Goal: Transaction & Acquisition: Purchase product/service

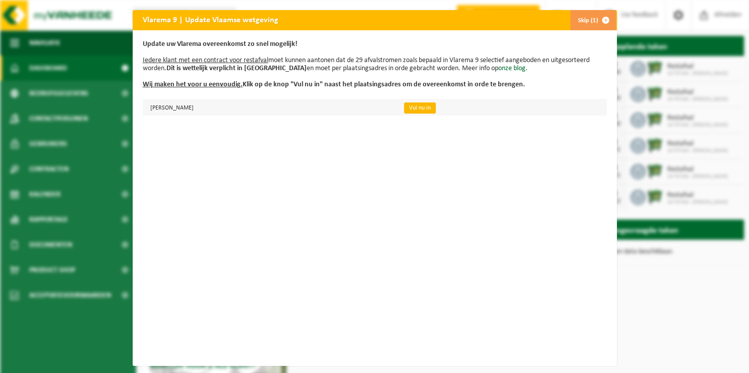
click at [436, 108] on link "Vul nu in" at bounding box center [420, 107] width 32 height 11
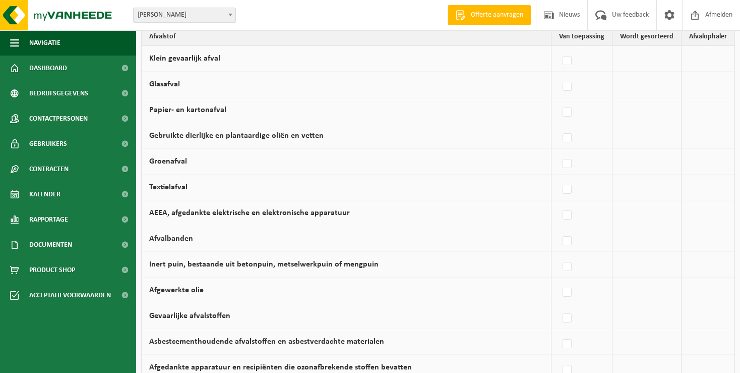
scroll to position [45, 0]
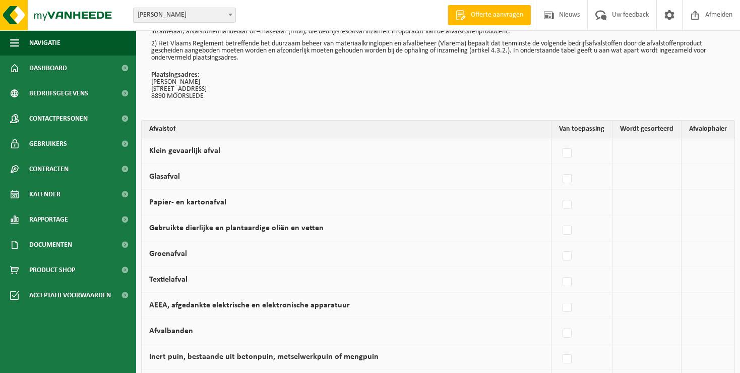
click at [673, 314] on td at bounding box center [647, 305] width 69 height 26
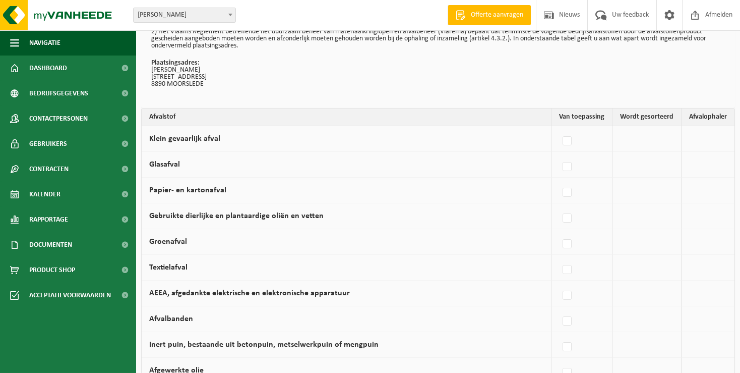
scroll to position [0, 0]
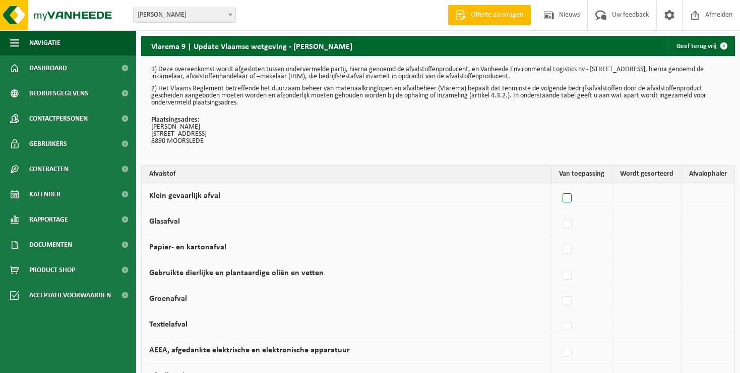
click at [570, 197] on label at bounding box center [568, 198] width 14 height 15
click at [559, 186] on input "Klein gevaarlijk afval" at bounding box center [559, 185] width 1 height 1
checkbox input "true"
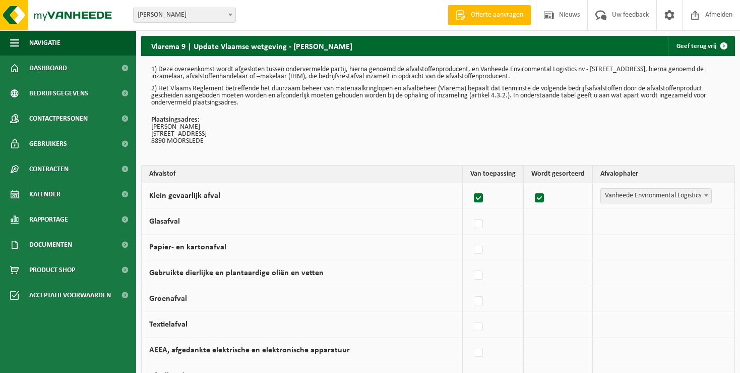
click at [538, 197] on label at bounding box center [540, 198] width 14 height 15
click at [531, 186] on input "checkbox" at bounding box center [531, 185] width 1 height 1
checkbox input "false"
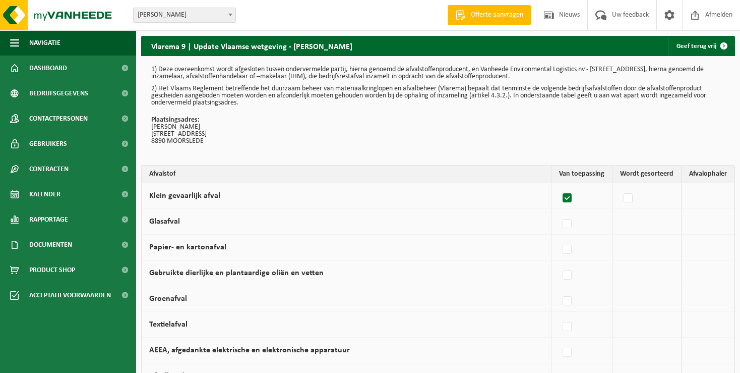
click at [569, 196] on label at bounding box center [568, 198] width 14 height 15
click at [559, 186] on input "Klein gevaarlijk afval" at bounding box center [559, 185] width 1 height 1
click at [639, 196] on td at bounding box center [647, 196] width 69 height 26
click at [573, 199] on label at bounding box center [568, 198] width 14 height 15
click at [559, 186] on input "Klein gevaarlijk afval" at bounding box center [559, 185] width 1 height 1
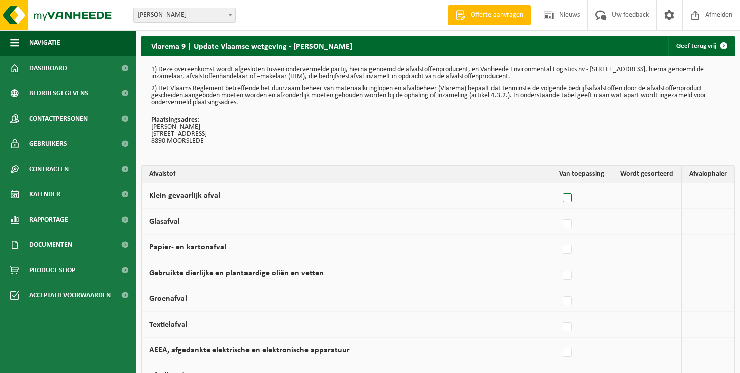
checkbox input "true"
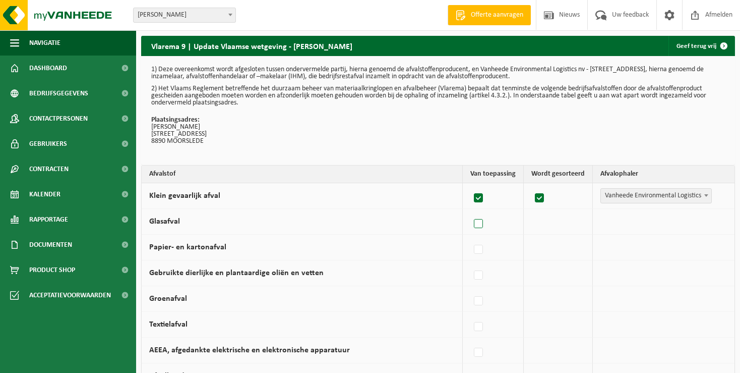
click at [478, 227] on label at bounding box center [479, 223] width 14 height 15
click at [470, 211] on input "Glasafval" at bounding box center [470, 211] width 1 height 1
checkbox input "true"
click at [481, 251] on label at bounding box center [479, 249] width 14 height 15
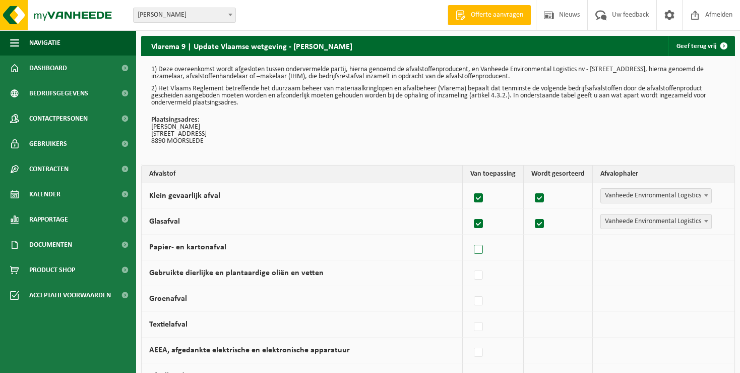
click at [470, 237] on input "Papier- en kartonafval" at bounding box center [470, 236] width 1 height 1
checkbox input "true"
click at [481, 271] on label at bounding box center [479, 275] width 14 height 15
click at [470, 263] on input "Gebruikte dierlijke en plantaardige oliën en vetten" at bounding box center [470, 262] width 1 height 1
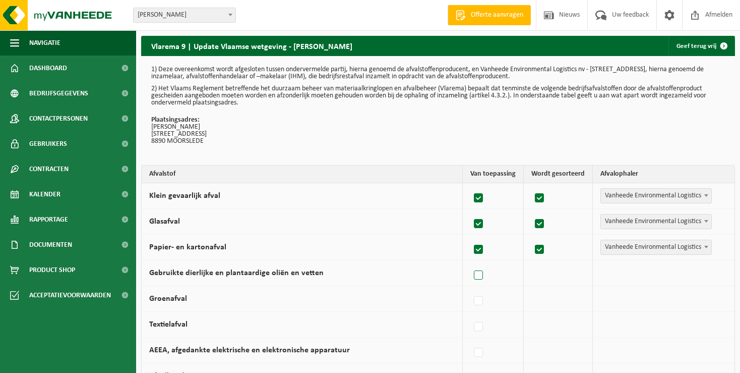
checkbox input "true"
click at [478, 301] on label at bounding box center [479, 300] width 14 height 15
click at [470, 288] on input "Groenafval" at bounding box center [470, 288] width 1 height 1
checkbox input "true"
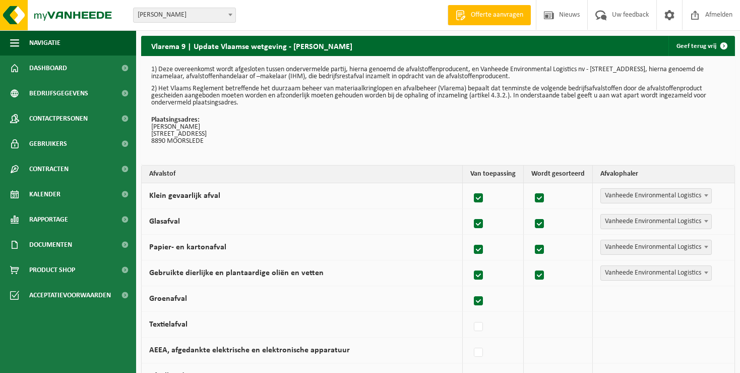
checkbox input "true"
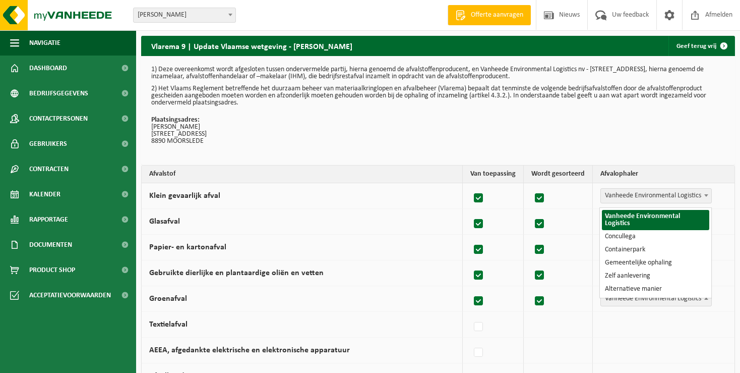
click at [708, 297] on b at bounding box center [706, 298] width 4 height 3
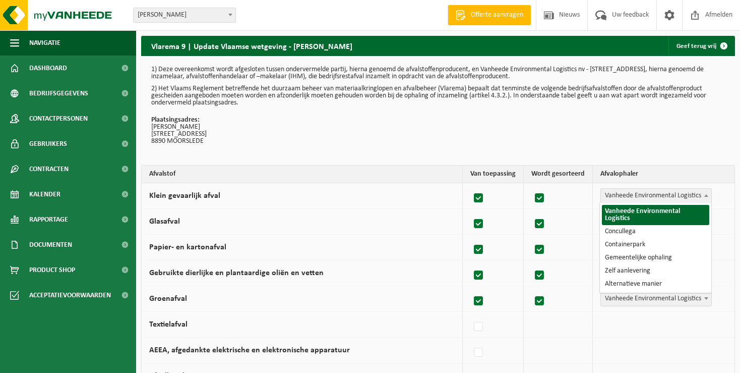
click at [708, 195] on b at bounding box center [706, 195] width 4 height 3
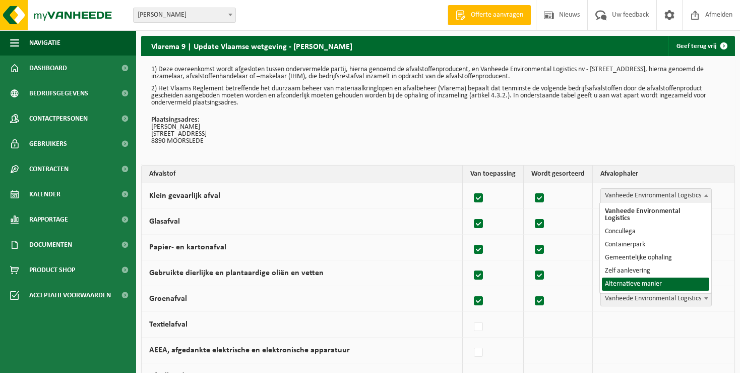
select select "Alternatieve manier"
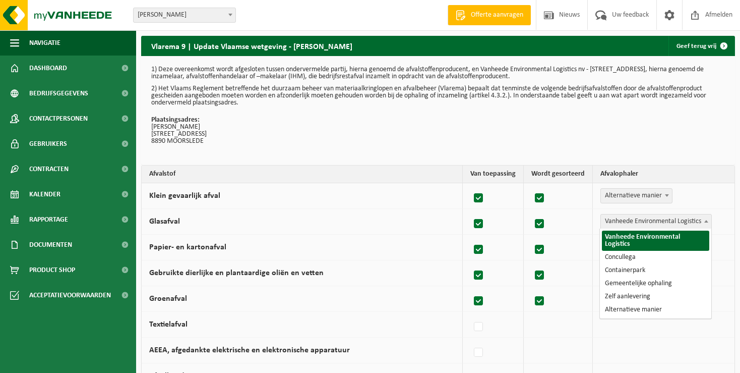
click at [707, 218] on span at bounding box center [706, 220] width 10 height 13
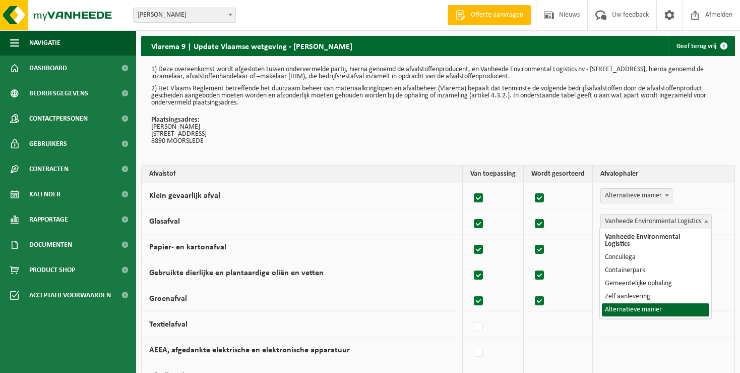
select select "Alternatieve manier"
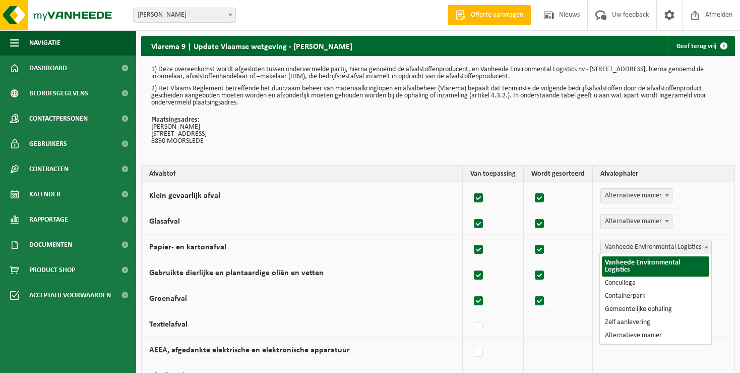
click at [708, 248] on span at bounding box center [706, 246] width 10 height 13
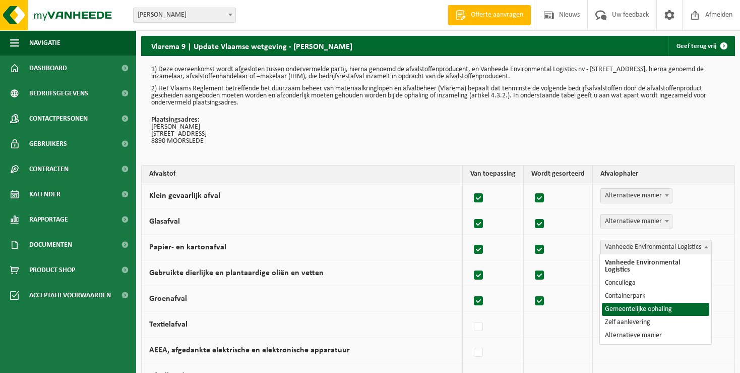
select select "Gemeentelijke ophaling"
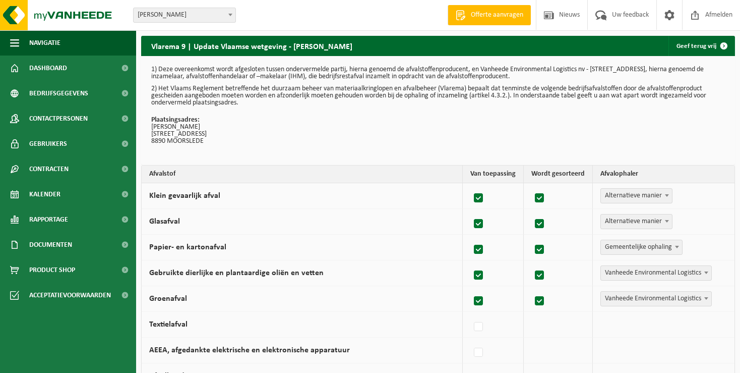
click at [707, 270] on span at bounding box center [706, 272] width 10 height 13
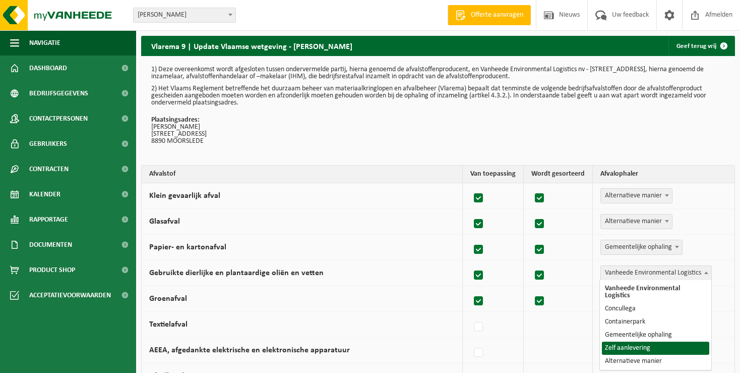
select select "Zelf aanlevering"
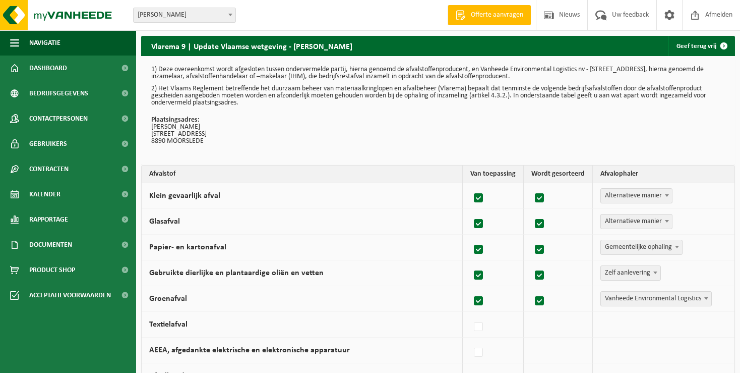
click at [668, 221] on b at bounding box center [667, 221] width 4 height 3
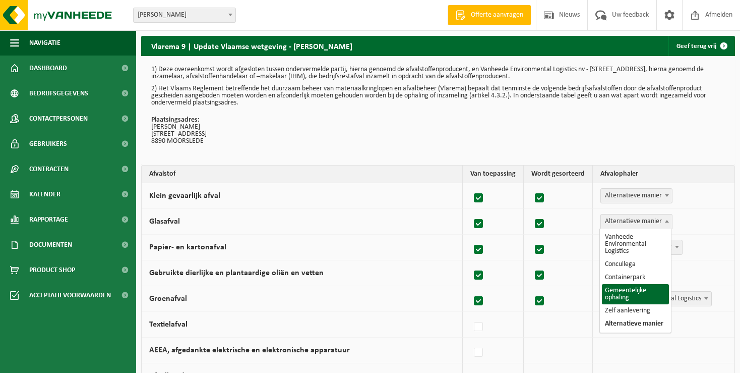
scroll to position [6, 0]
select select "Zelf aanlevering"
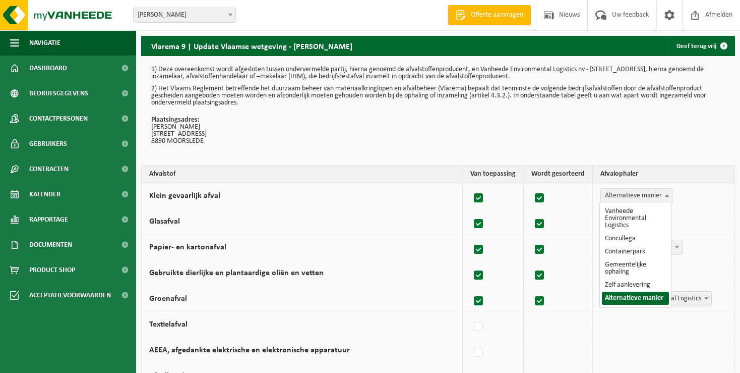
click at [670, 195] on span at bounding box center [667, 195] width 10 height 13
select select "Zelf aanlevering"
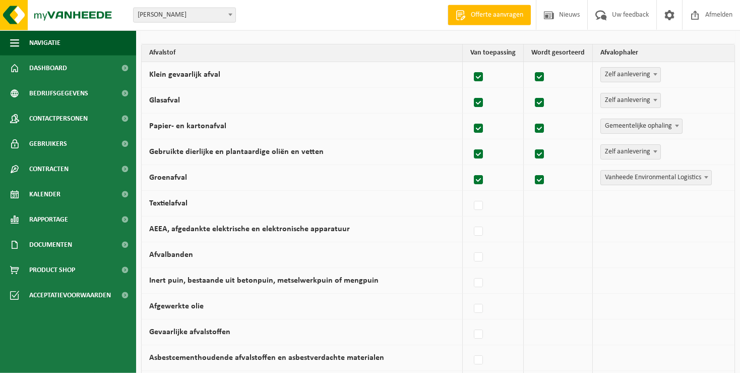
scroll to position [159, 0]
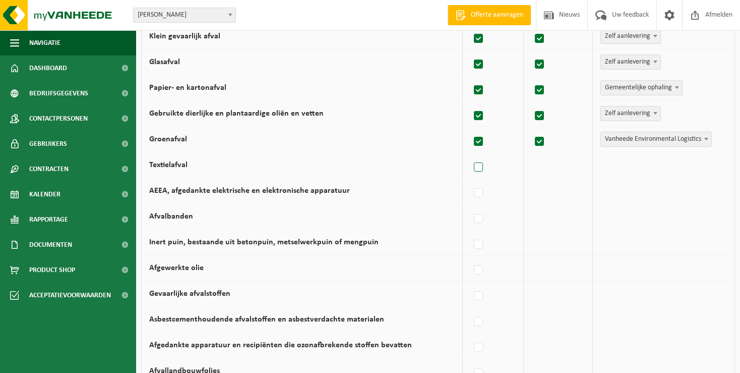
click at [480, 165] on label at bounding box center [479, 167] width 14 height 15
click at [470, 155] on input "Textielafval" at bounding box center [470, 154] width 1 height 1
checkbox input "true"
click at [705, 138] on b at bounding box center [706, 139] width 4 height 3
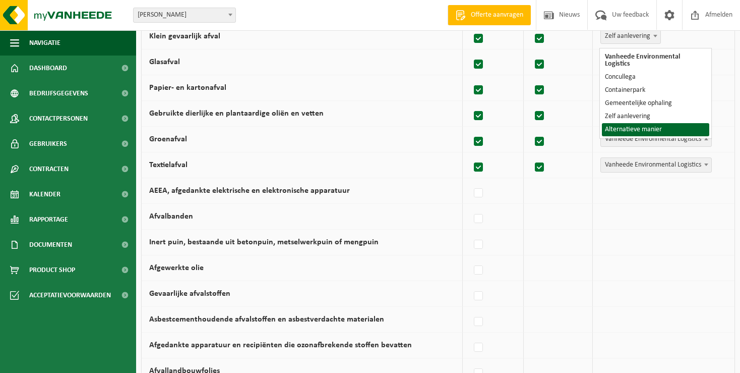
select select "Alternatieve manier"
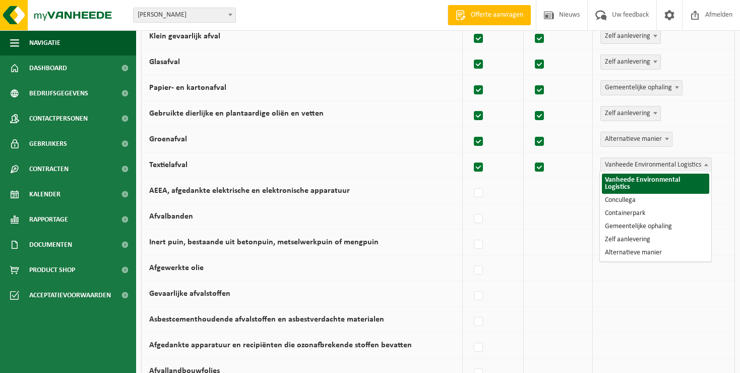
click at [707, 163] on b at bounding box center [706, 164] width 4 height 3
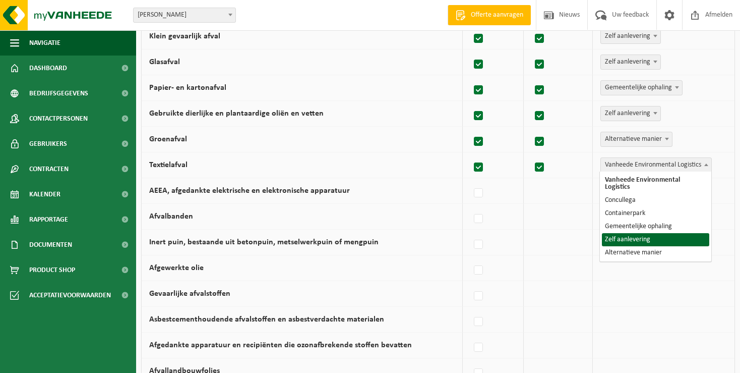
select select "Zelf aanlevering"
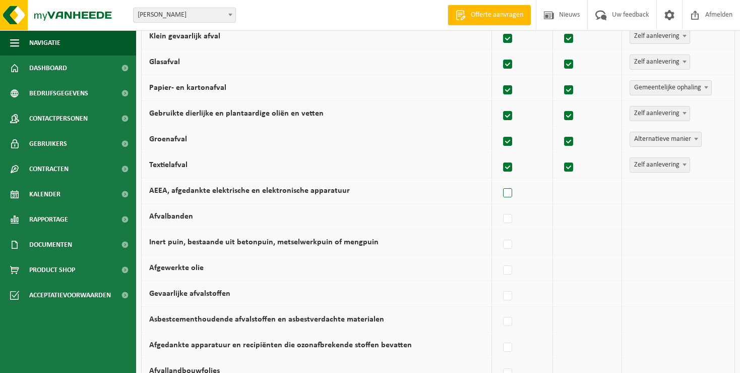
click at [513, 193] on label at bounding box center [508, 193] width 14 height 15
click at [500, 181] on input "AEEA, afgedankte elektrische en elektronische apparatuur" at bounding box center [499, 180] width 1 height 1
checkbox input "true"
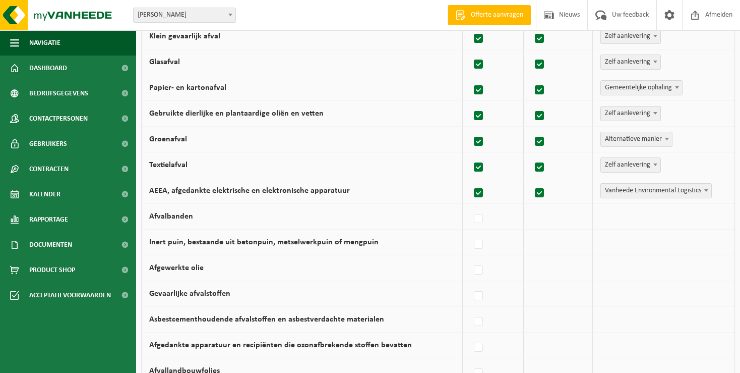
click at [707, 191] on span at bounding box center [706, 190] width 10 height 13
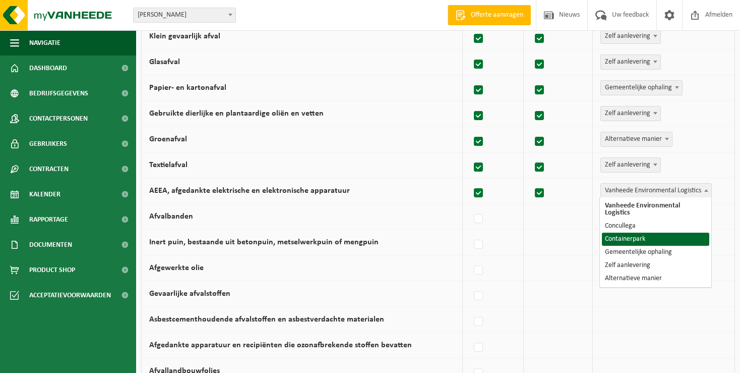
select select "Containerpark"
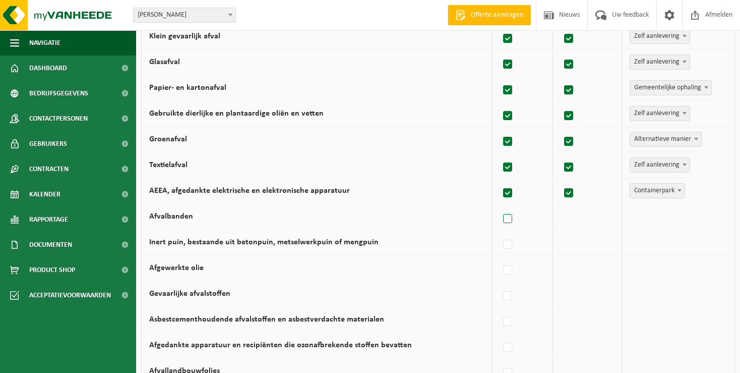
click at [512, 219] on label at bounding box center [508, 218] width 14 height 15
click at [500, 206] on input "Afvalbanden" at bounding box center [499, 206] width 1 height 1
checkbox input "true"
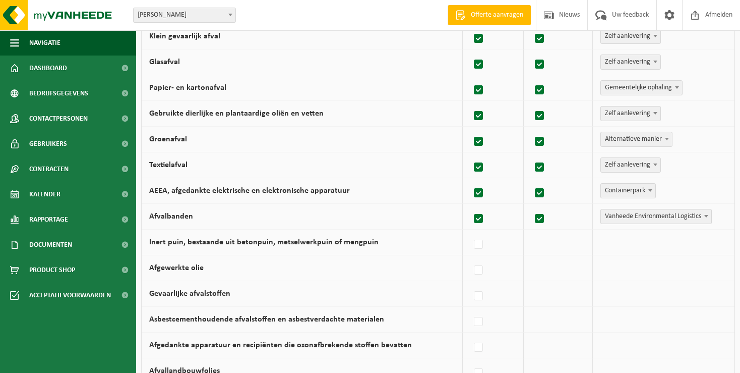
click at [706, 215] on b at bounding box center [706, 216] width 4 height 3
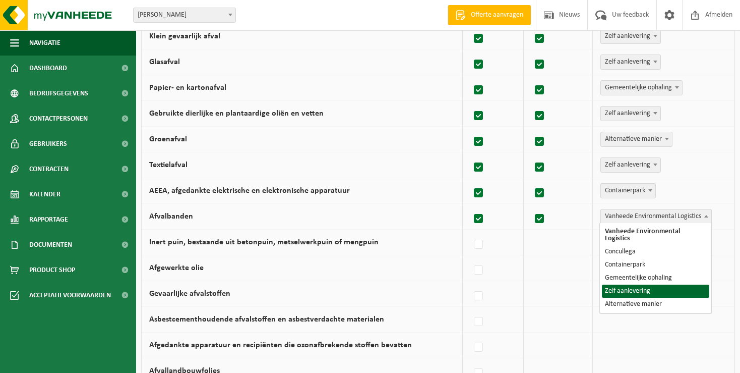
select select "Zelf aanlevering"
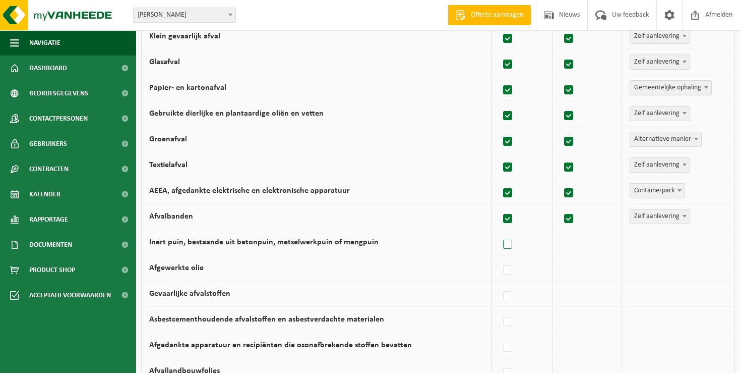
click at [513, 245] on label at bounding box center [508, 244] width 14 height 15
click at [500, 232] on input "Inert puin, bestaande uit betonpuin, metselwerkpuin of mengpuin" at bounding box center [499, 231] width 1 height 1
checkbox input "true"
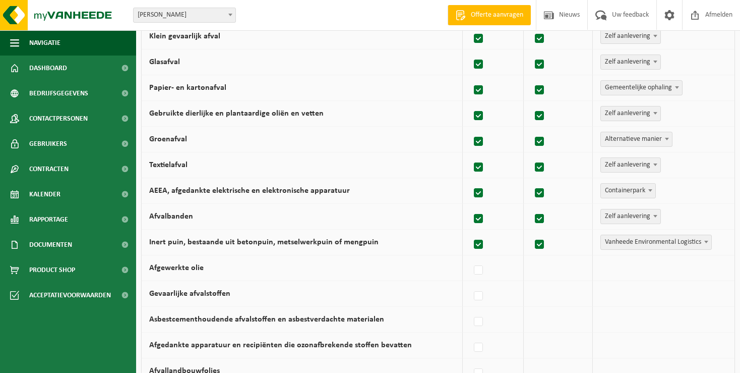
click at [705, 243] on span at bounding box center [706, 241] width 10 height 13
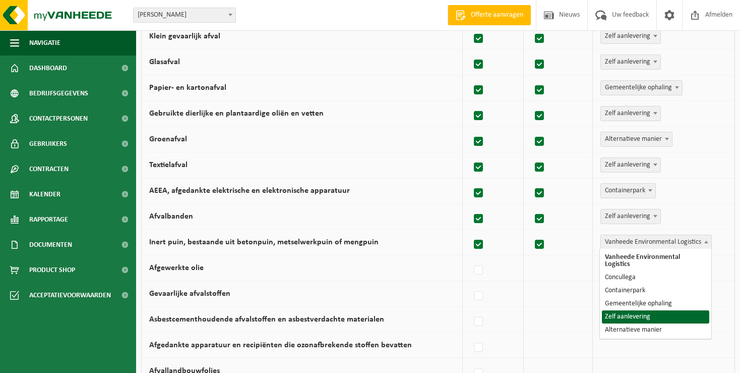
select select "Zelf aanlevering"
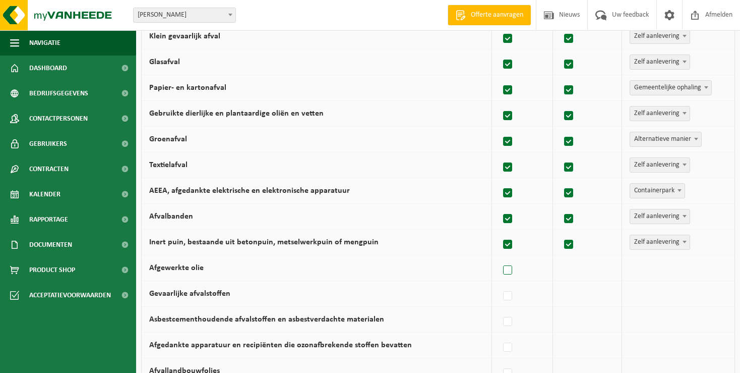
click at [511, 269] on label at bounding box center [508, 270] width 14 height 15
click at [500, 258] on input "Afgewerkte olie" at bounding box center [499, 257] width 1 height 1
checkbox input "true"
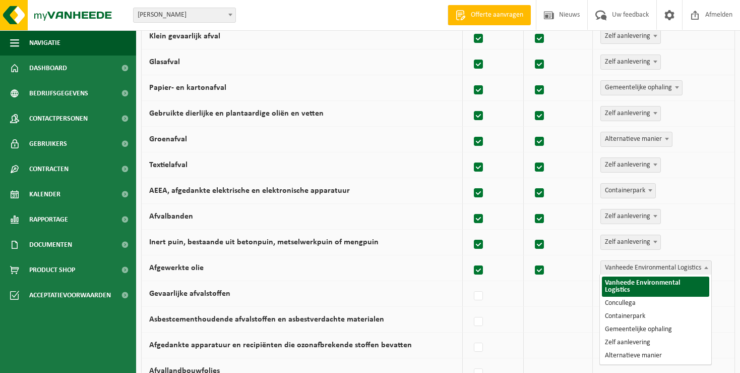
click at [708, 264] on span at bounding box center [706, 267] width 10 height 13
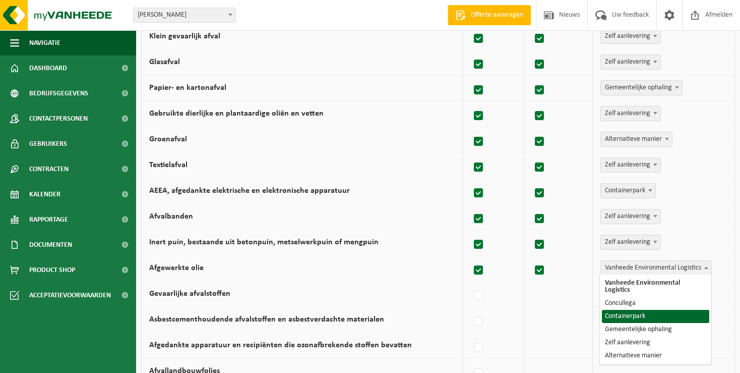
select select "Containerpark"
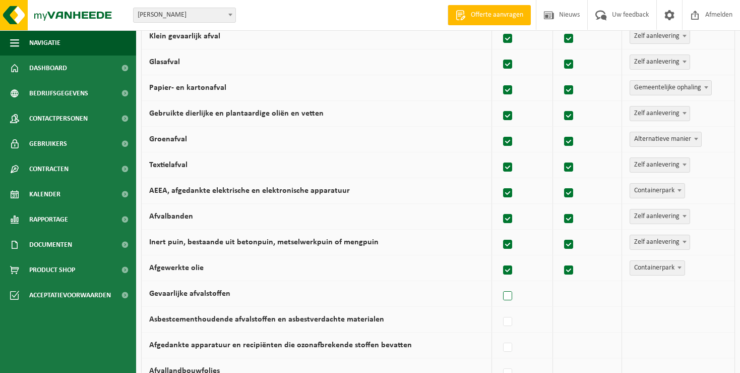
click at [509, 293] on label at bounding box center [508, 295] width 14 height 15
click at [500, 283] on input "Gevaarlijke afvalstoffen" at bounding box center [499, 283] width 1 height 1
checkbox input "true"
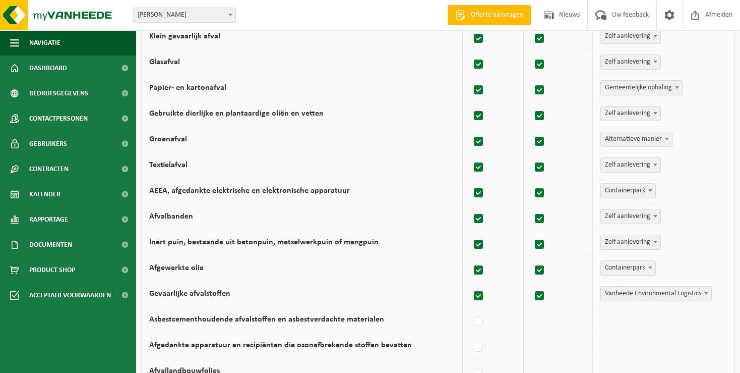
click at [706, 289] on span at bounding box center [706, 292] width 10 height 13
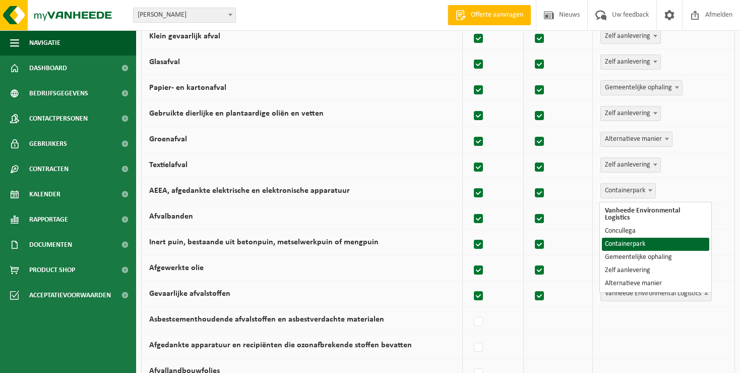
select select "Containerpark"
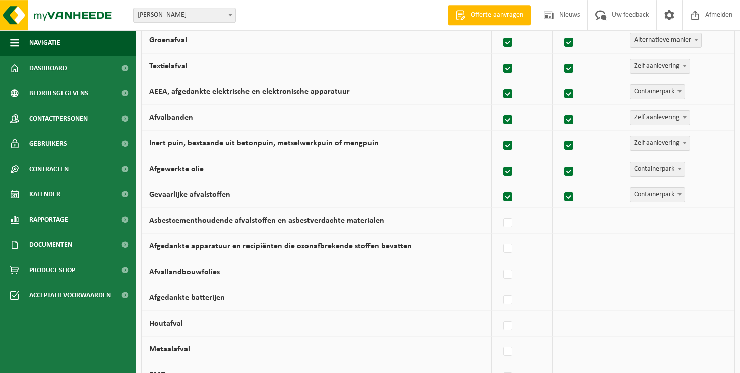
scroll to position [266, 0]
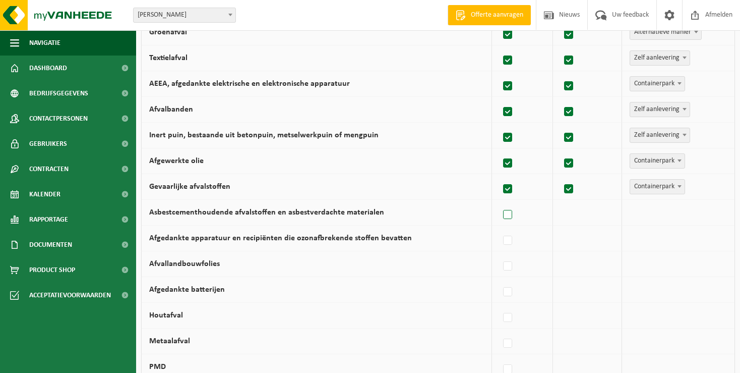
click at [509, 215] on label at bounding box center [508, 214] width 14 height 15
click at [500, 202] on input "Asbestcementhoudende afvalstoffen en asbestverdachte materialen" at bounding box center [499, 202] width 1 height 1
checkbox input "true"
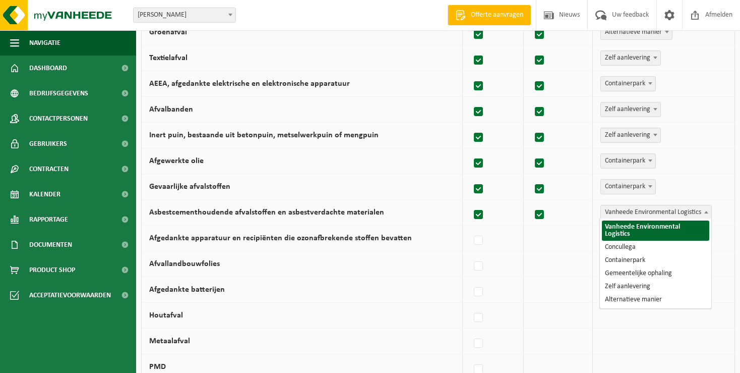
click at [707, 211] on b at bounding box center [706, 212] width 4 height 3
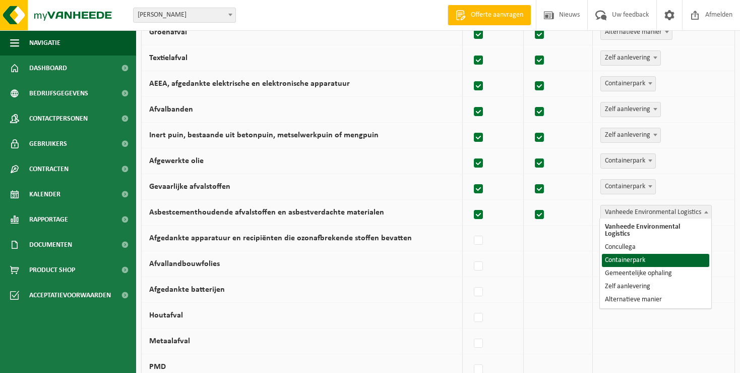
select select "Containerpark"
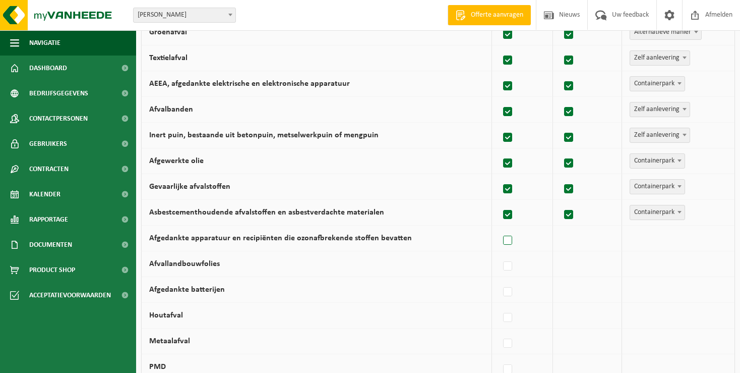
click at [511, 236] on label at bounding box center [508, 240] width 14 height 15
click at [500, 228] on input "Afgedankte apparatuur en recipiënten die ozonafbrekende stoffen bevatten" at bounding box center [499, 227] width 1 height 1
checkbox input "true"
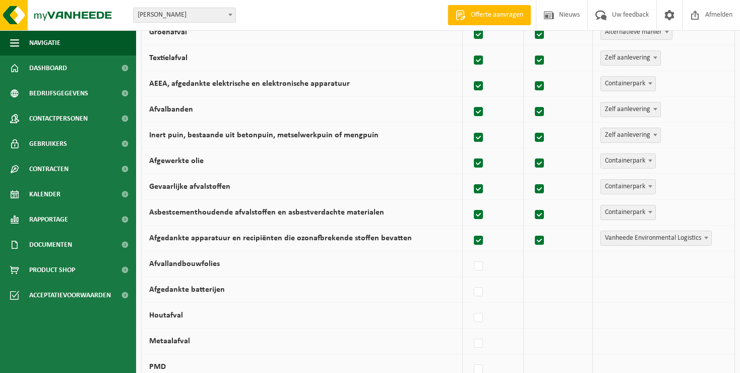
click at [704, 235] on span at bounding box center [706, 237] width 10 height 13
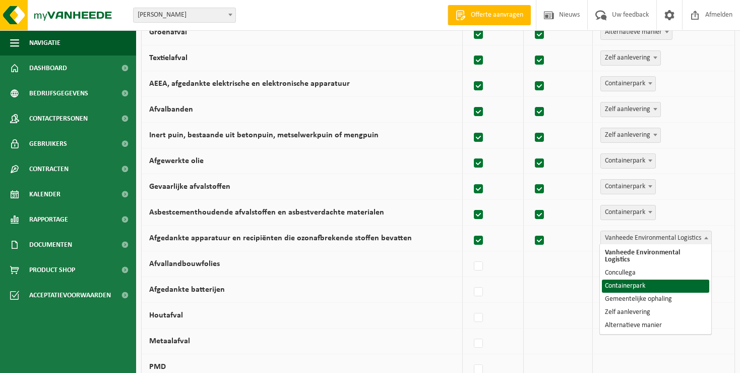
select select "Containerpark"
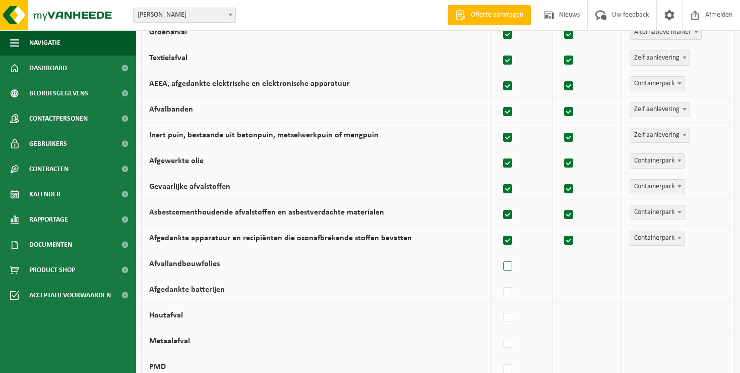
click at [515, 265] on label at bounding box center [508, 266] width 14 height 15
click at [500, 254] on input "Afvallandbouwfolies" at bounding box center [499, 253] width 1 height 1
checkbox input "true"
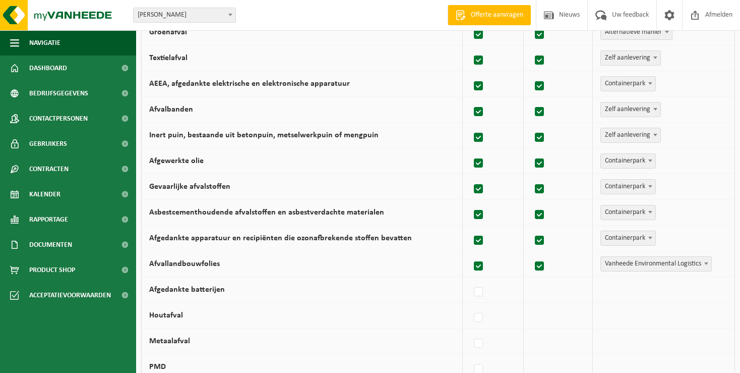
click at [706, 263] on span at bounding box center [706, 263] width 10 height 13
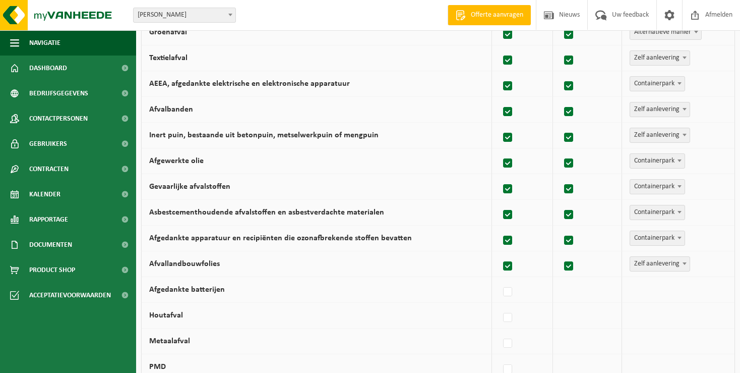
click at [685, 262] on b at bounding box center [685, 263] width 4 height 3
select select "Containerpark"
click at [511, 290] on label at bounding box center [508, 291] width 14 height 15
click at [500, 279] on input "Afgedankte batterijen" at bounding box center [499, 279] width 1 height 1
checkbox input "true"
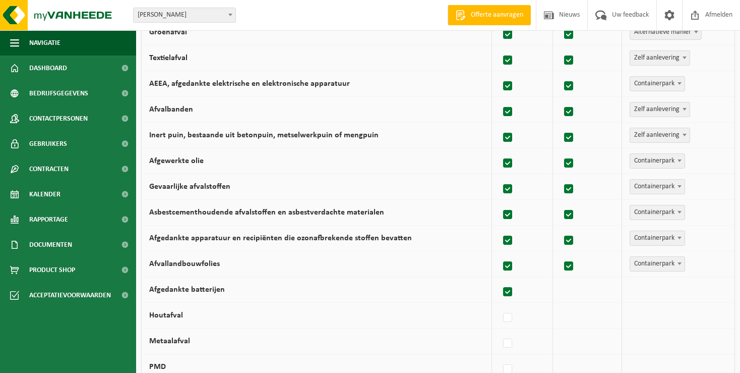
checkbox input "true"
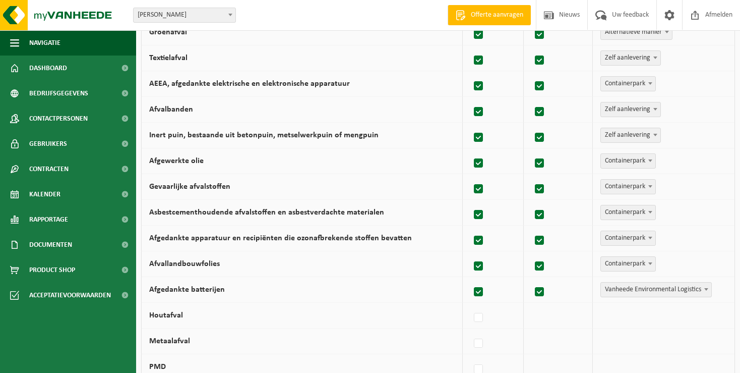
click at [708, 290] on span at bounding box center [706, 288] width 10 height 13
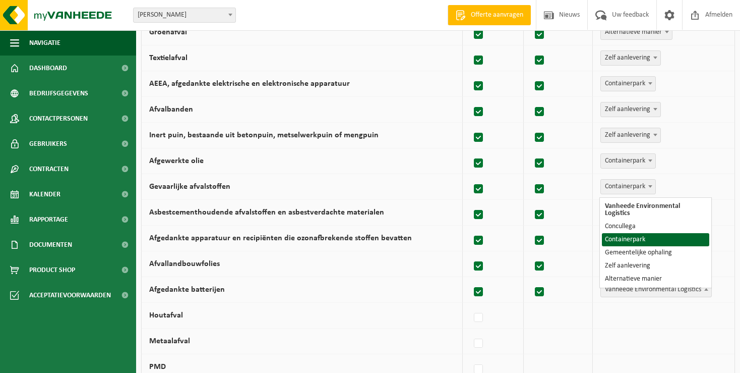
select select "Containerpark"
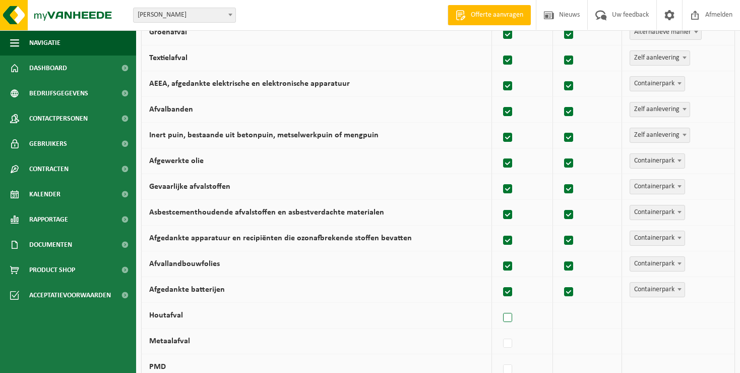
click at [510, 313] on label at bounding box center [508, 317] width 14 height 15
click at [500, 305] on input "Houtafval" at bounding box center [499, 305] width 1 height 1
checkbox input "true"
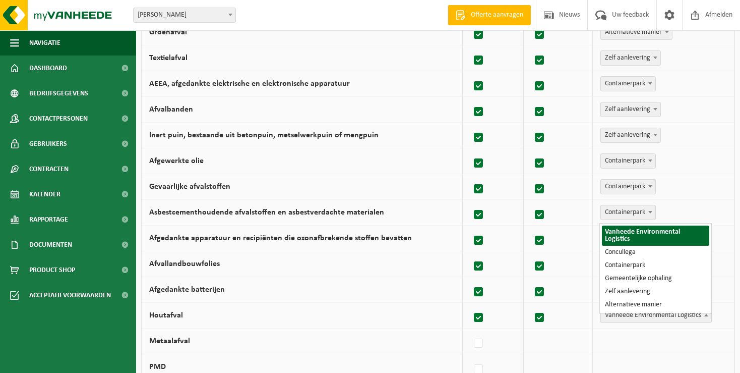
click at [703, 314] on span at bounding box center [706, 314] width 10 height 13
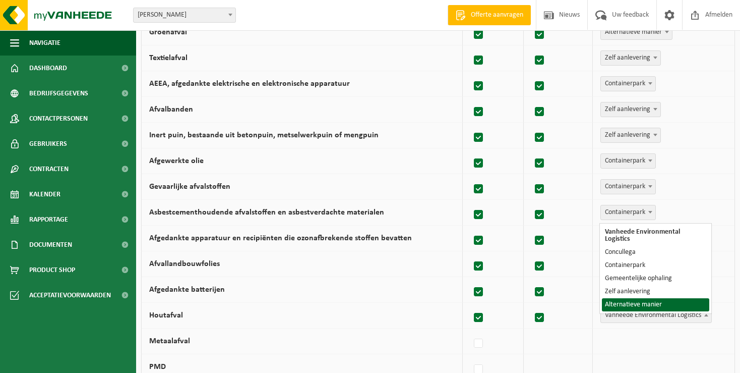
select select "Alternatieve manier"
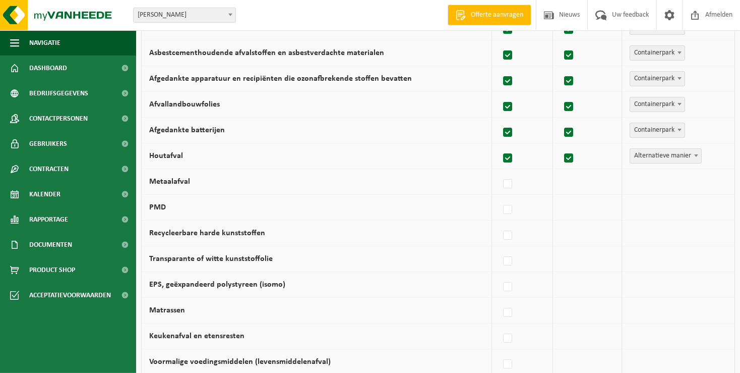
scroll to position [426, 0]
click at [513, 183] on label at bounding box center [508, 183] width 14 height 15
click at [500, 171] on input "Metaalafval" at bounding box center [499, 171] width 1 height 1
checkbox input "true"
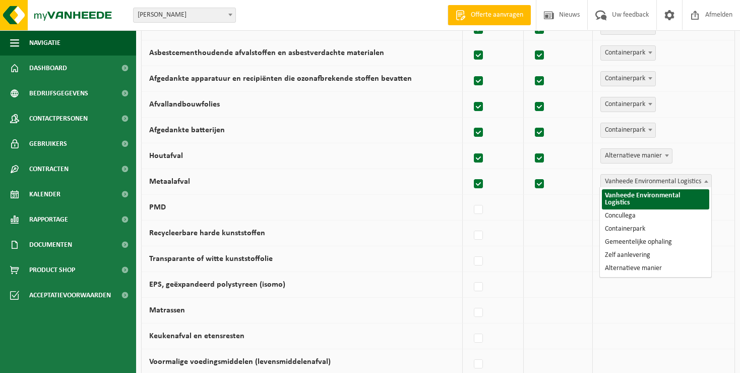
click at [705, 177] on span at bounding box center [706, 180] width 10 height 13
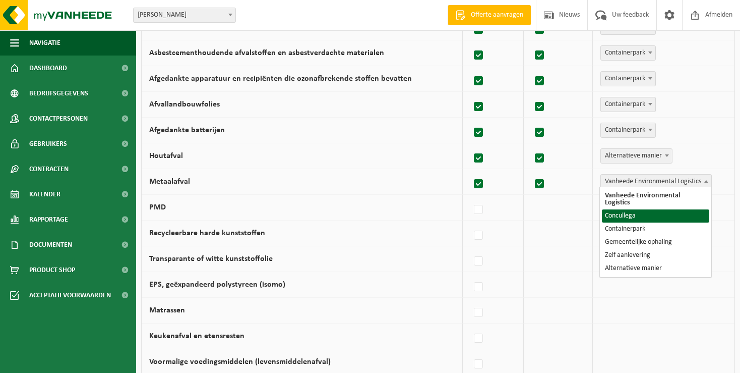
select select "Concullega"
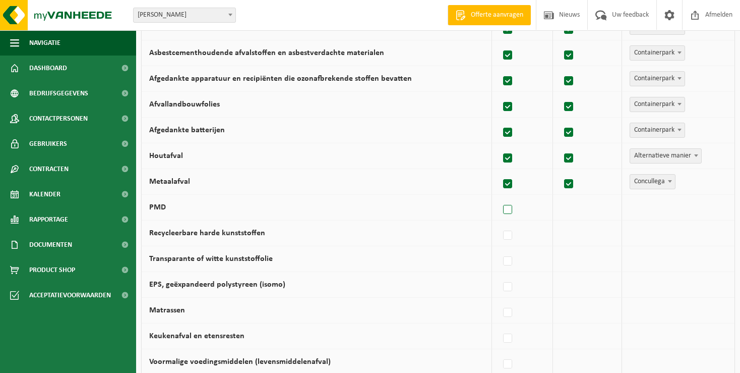
click at [511, 207] on label at bounding box center [508, 209] width 14 height 15
click at [500, 197] on input "PMD" at bounding box center [499, 197] width 1 height 1
checkbox input "true"
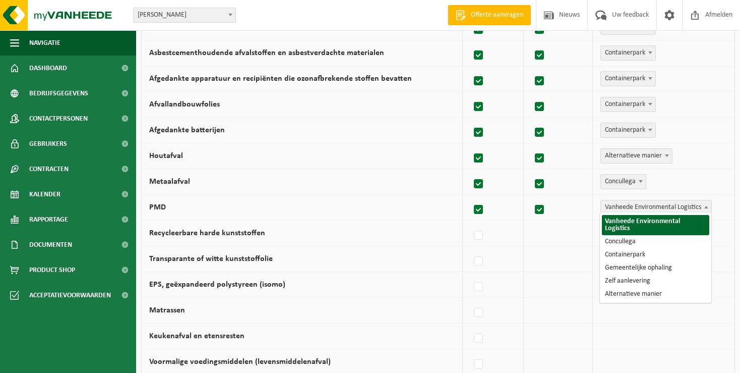
click at [707, 206] on b at bounding box center [706, 207] width 4 height 3
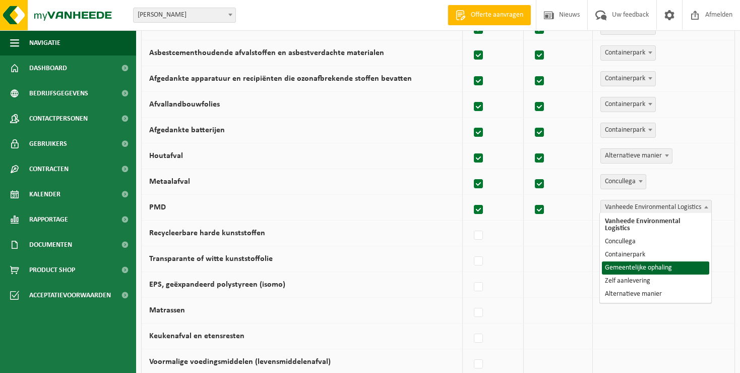
select select "Gemeentelijke ophaling"
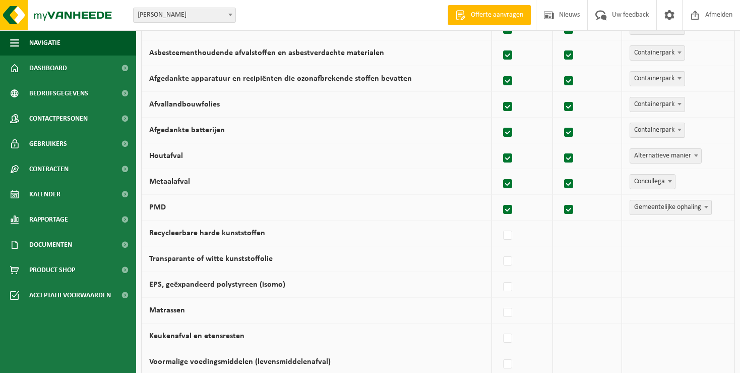
click at [511, 231] on label at bounding box center [508, 235] width 14 height 15
click at [500, 223] on input "Recycleerbare harde kunststoffen" at bounding box center [499, 222] width 1 height 1
checkbox input "true"
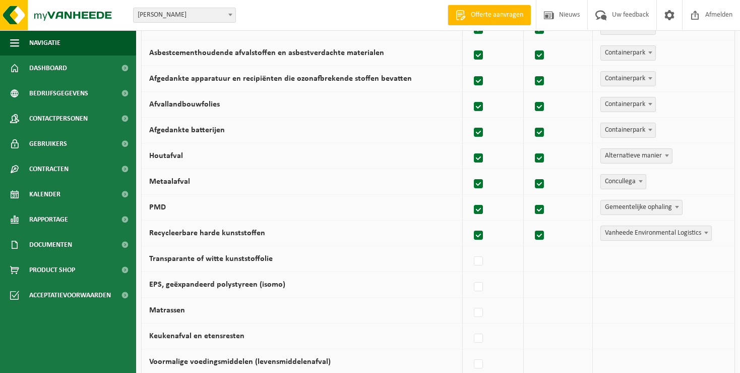
click at [705, 231] on b at bounding box center [706, 232] width 4 height 3
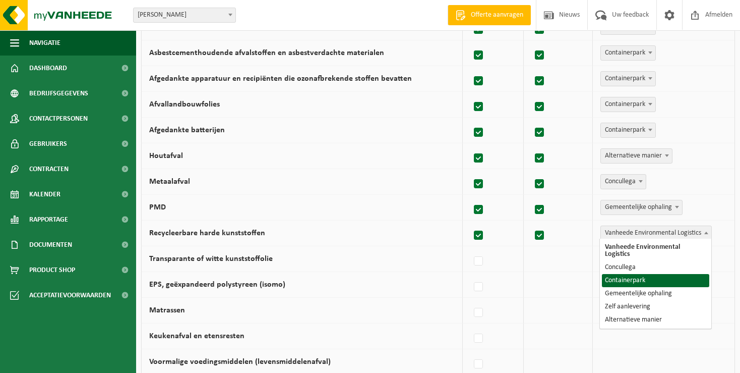
select select "Containerpark"
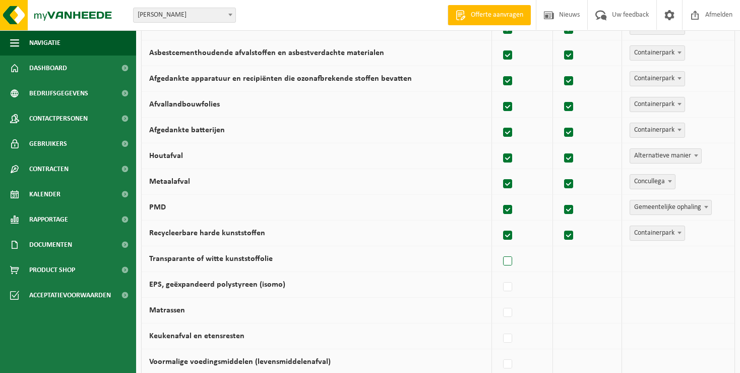
click at [513, 255] on label at bounding box center [508, 261] width 14 height 15
click at [500, 249] on input "Transparante of witte kunststoffolie" at bounding box center [499, 248] width 1 height 1
checkbox input "true"
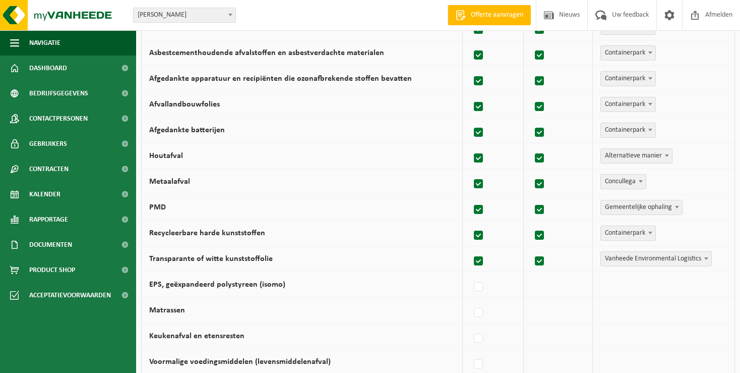
click at [707, 257] on b at bounding box center [706, 258] width 4 height 3
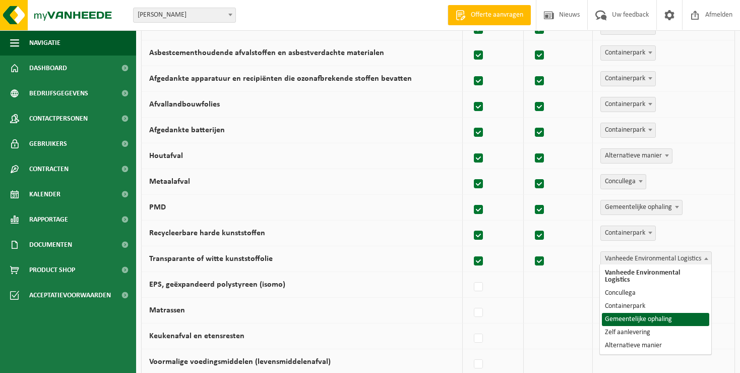
select select "Gemeentelijke ophaling"
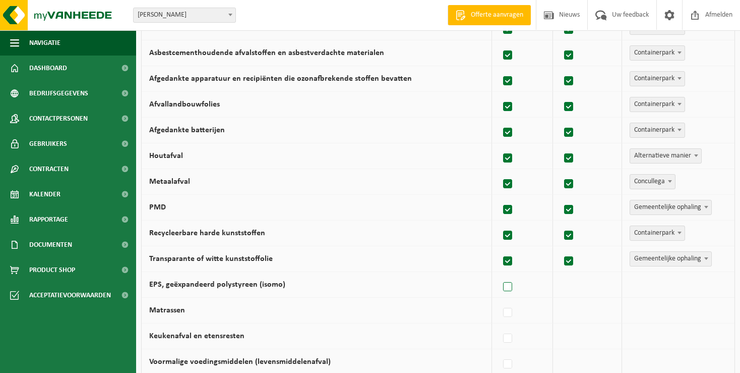
click at [512, 280] on label at bounding box center [508, 286] width 14 height 15
click at [500, 274] on input "EPS, geëxpandeerd polystyreen (isomo)" at bounding box center [499, 274] width 1 height 1
checkbox input "true"
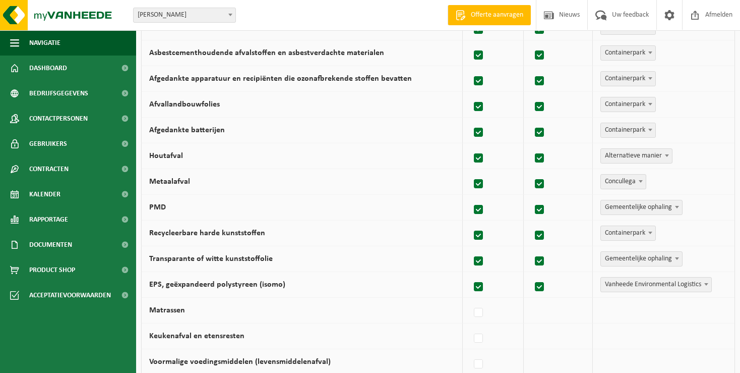
click at [702, 284] on span at bounding box center [706, 283] width 10 height 13
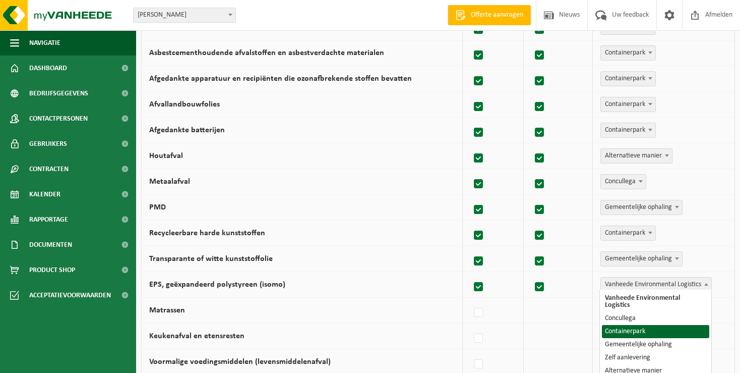
select select "Containerpark"
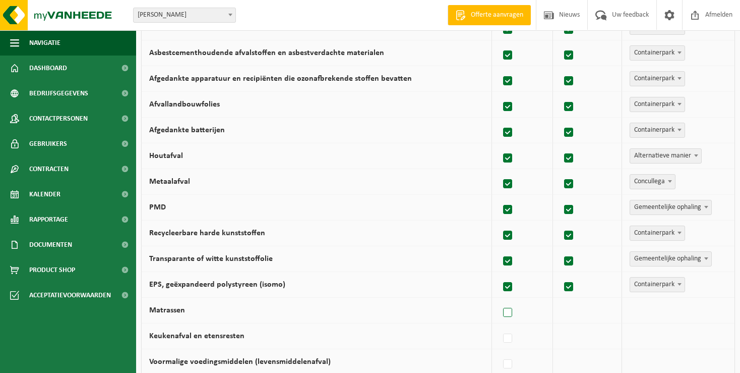
click at [509, 310] on label at bounding box center [508, 312] width 14 height 15
click at [500, 300] on input "Matrassen" at bounding box center [499, 300] width 1 height 1
checkbox input "true"
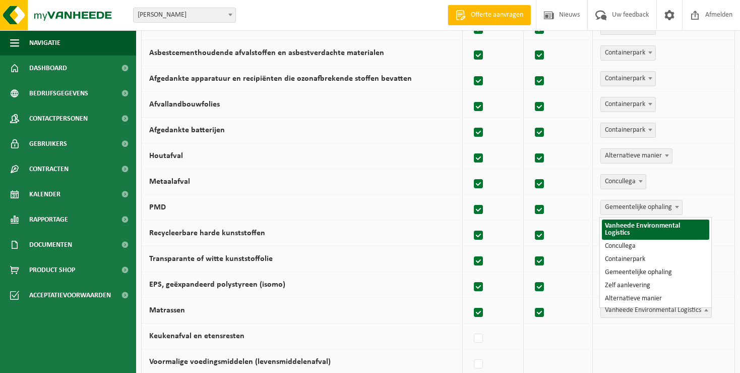
click at [703, 309] on span at bounding box center [706, 309] width 10 height 13
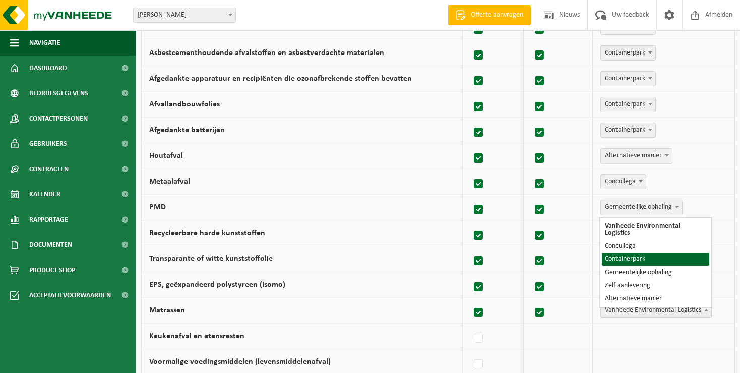
select select "Containerpark"
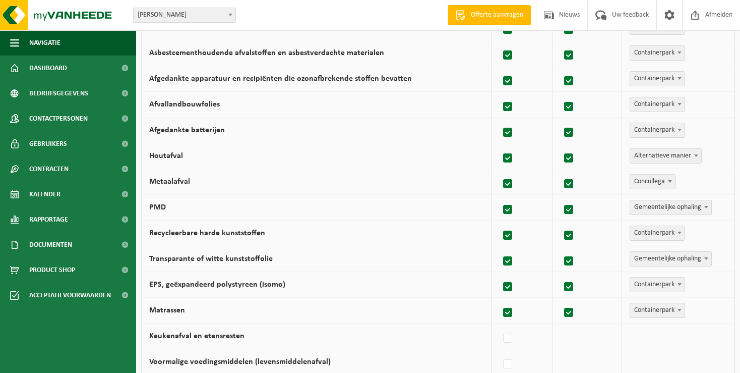
click at [511, 334] on label at bounding box center [508, 338] width 14 height 15
click at [500, 326] on input "Keukenafval en etensresten" at bounding box center [499, 325] width 1 height 1
checkbox input "true"
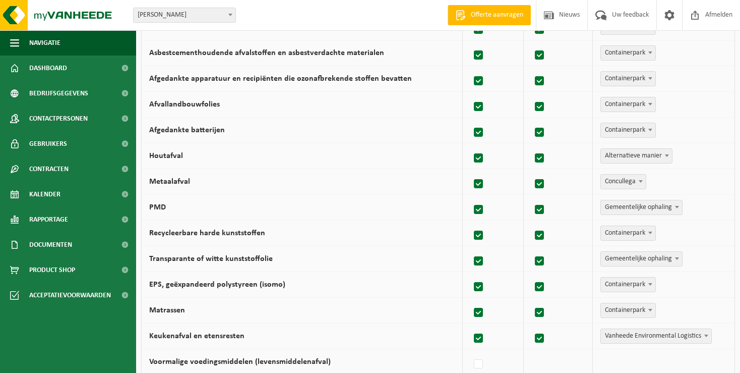
click at [702, 329] on span at bounding box center [706, 335] width 10 height 13
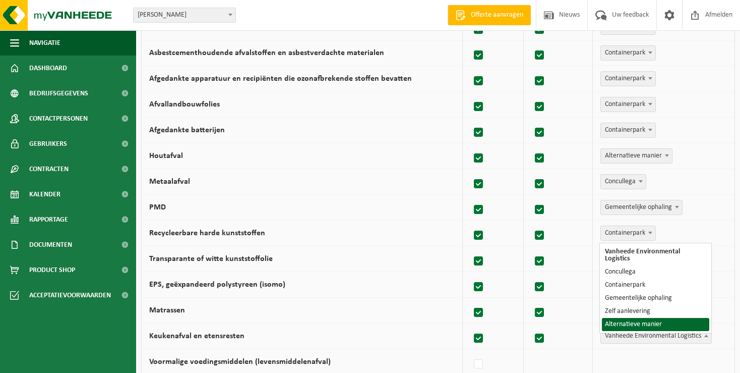
select select "Alternatieve manier"
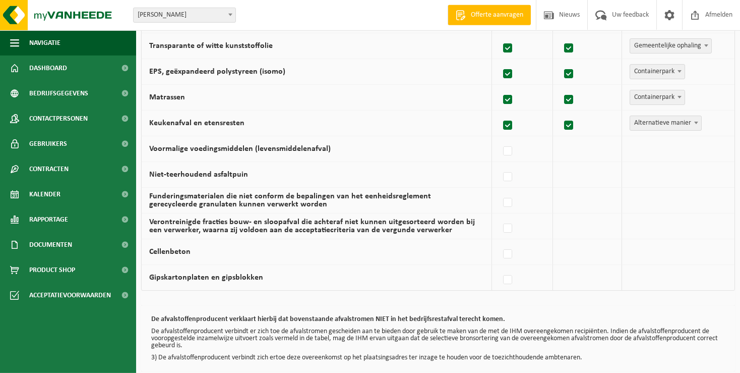
scroll to position [639, 0]
click at [512, 149] on label at bounding box center [508, 150] width 14 height 15
click at [500, 138] on input "Voormalige voedingsmiddelen (levensmiddelenafval)" at bounding box center [499, 138] width 1 height 1
checkbox input "true"
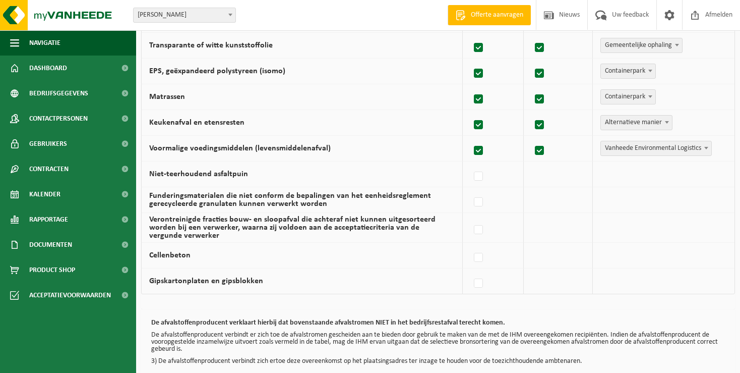
click at [706, 146] on span at bounding box center [706, 147] width 10 height 13
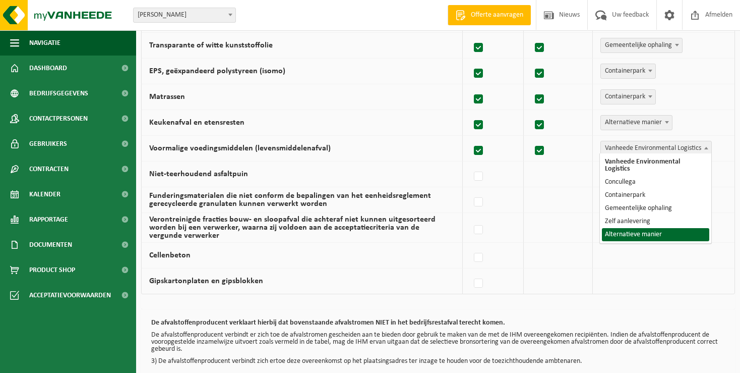
select select "Alternatieve manier"
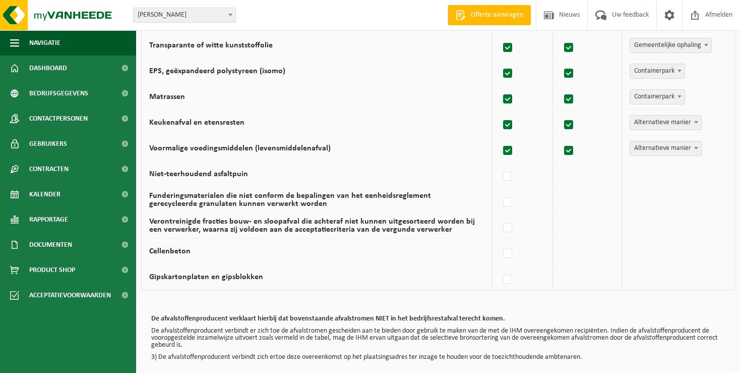
click at [511, 170] on label at bounding box center [508, 176] width 14 height 15
click at [500, 164] on input "Niet-teerhoudend asfaltpuin" at bounding box center [499, 163] width 1 height 1
checkbox input "true"
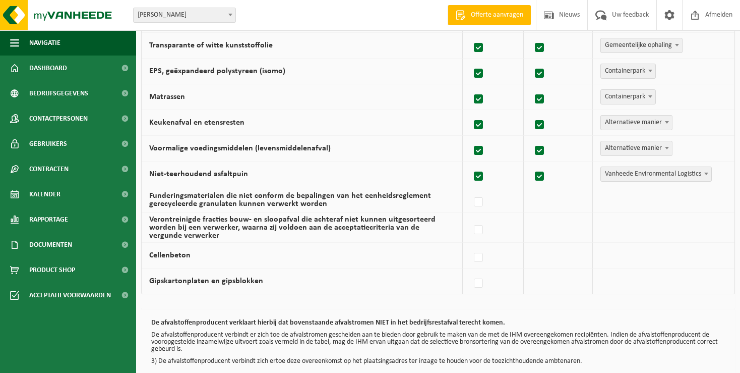
click at [705, 172] on b at bounding box center [706, 173] width 4 height 3
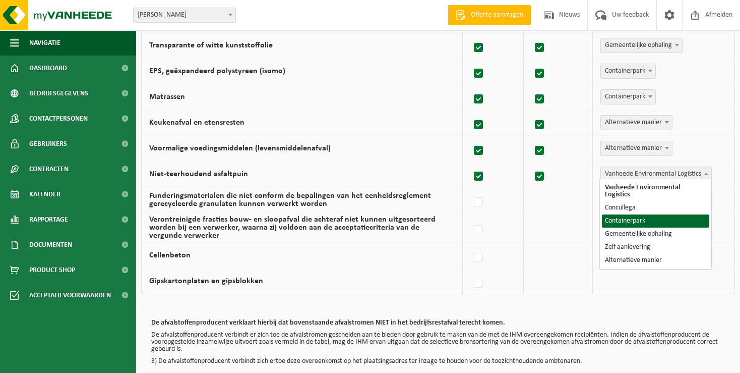
select select "Containerpark"
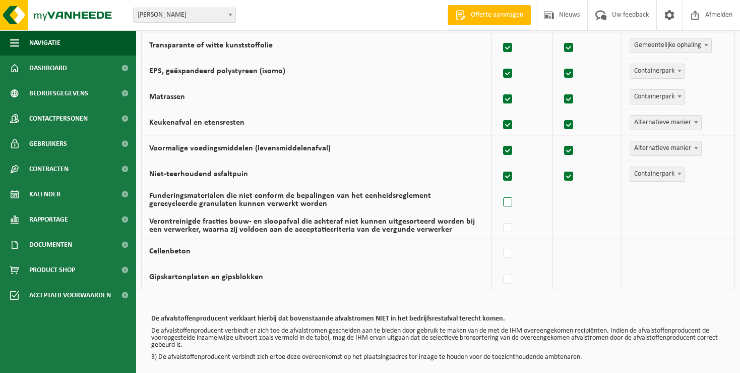
click at [513, 198] on label at bounding box center [508, 202] width 14 height 15
click at [500, 190] on input "Funderingsmaterialen die niet conform de bepalingen van het eenheidsreglement g…" at bounding box center [499, 189] width 1 height 1
checkbox input "true"
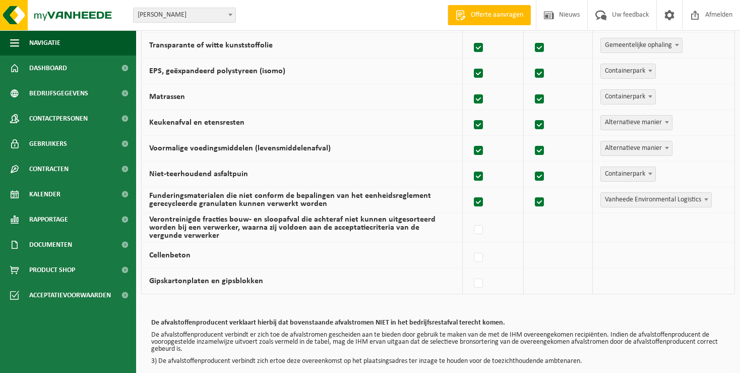
click at [705, 195] on span at bounding box center [706, 199] width 10 height 13
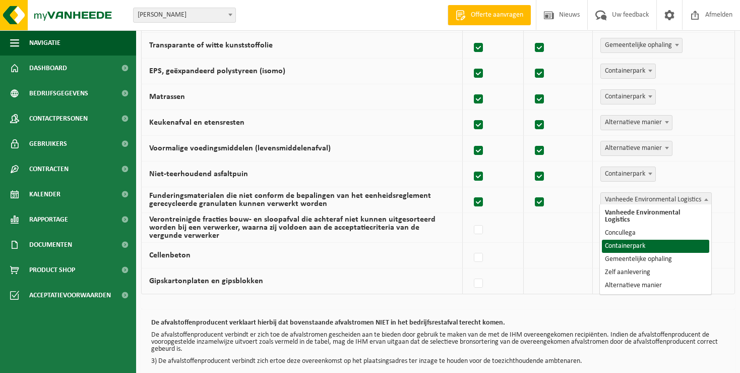
select select "Containerpark"
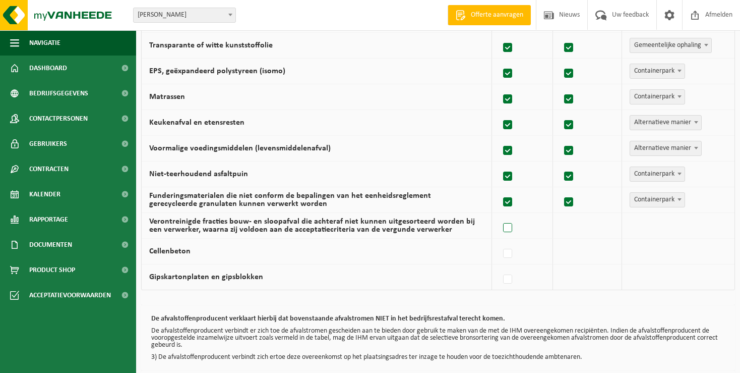
click at [510, 222] on label at bounding box center [508, 227] width 14 height 15
click at [500, 215] on input "Verontreinigde fracties bouw- en sloopafval die achteraf niet kunnen uitgesorte…" at bounding box center [499, 215] width 1 height 1
checkbox input "true"
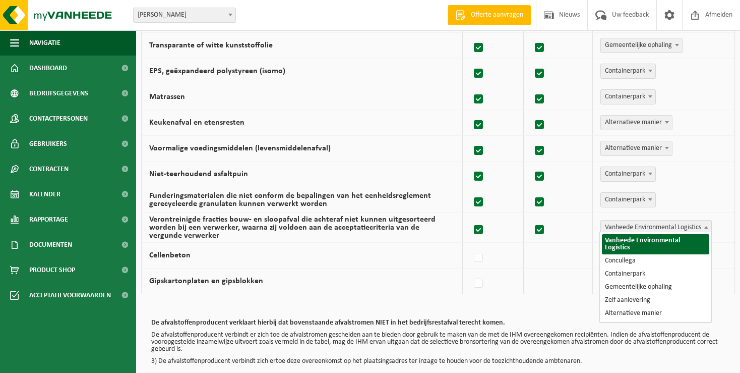
click at [706, 226] on b at bounding box center [706, 227] width 4 height 3
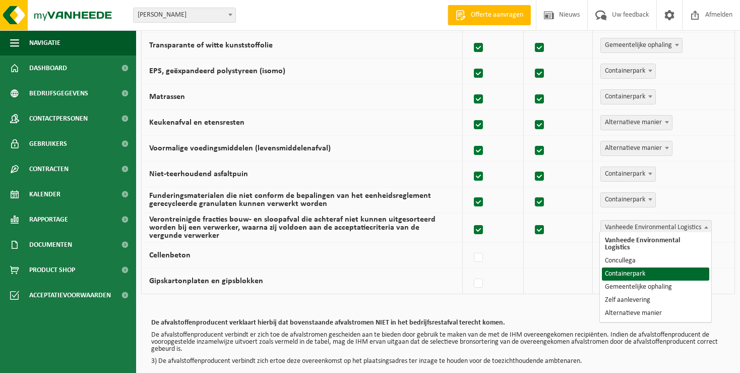
select select "Containerpark"
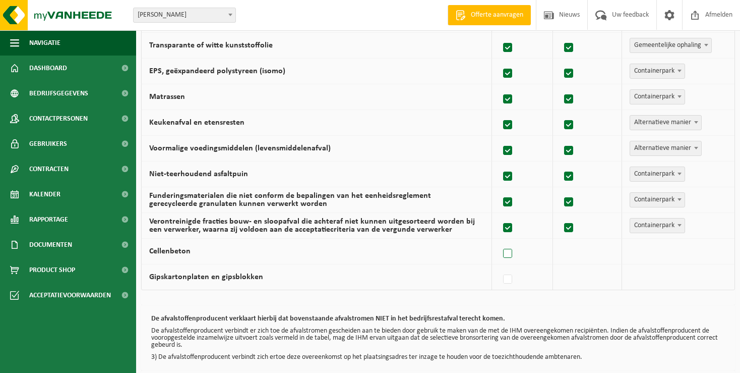
click at [513, 249] on label at bounding box center [508, 253] width 14 height 15
click at [500, 241] on input "Cellenbeton" at bounding box center [499, 241] width 1 height 1
checkbox input "true"
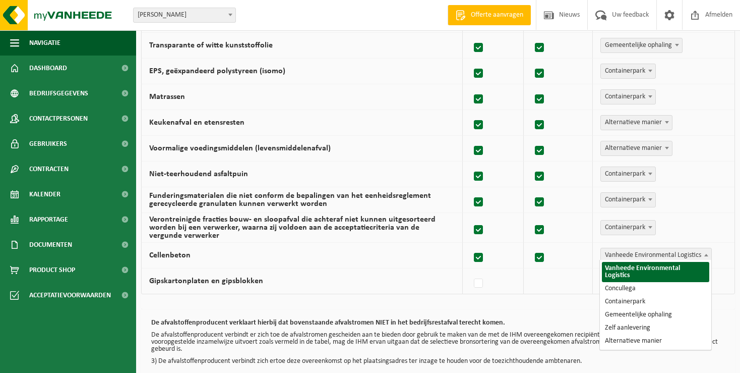
click at [705, 254] on b at bounding box center [706, 255] width 4 height 3
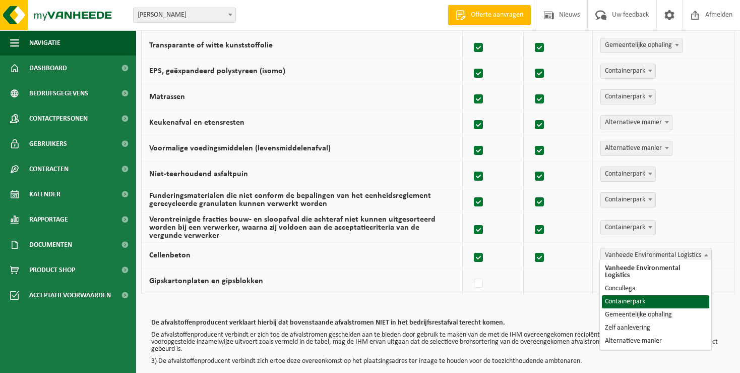
select select "Containerpark"
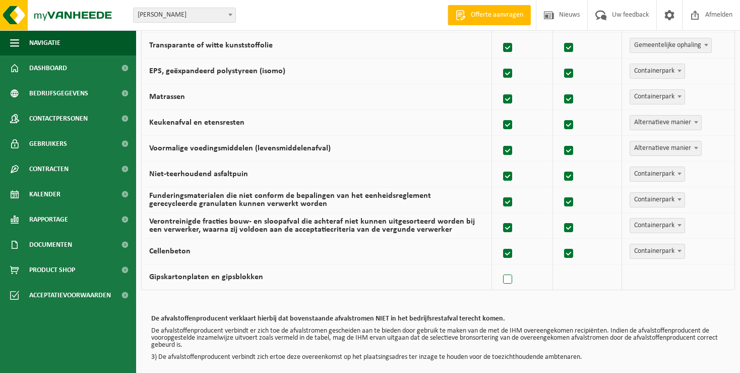
click at [514, 275] on label at bounding box center [508, 279] width 14 height 15
click at [500, 267] on input "Gipskartonplaten en gipsblokken" at bounding box center [499, 266] width 1 height 1
checkbox input "true"
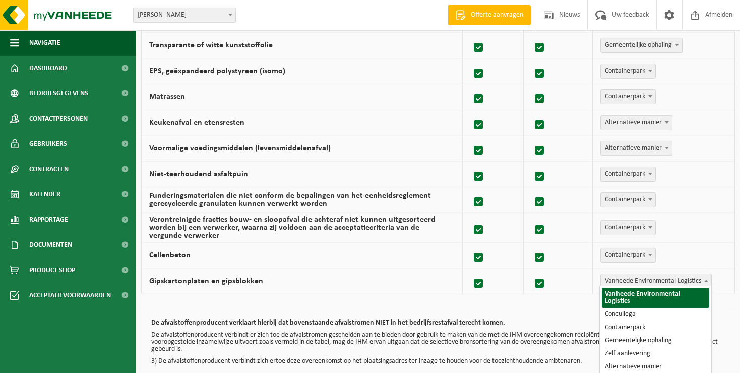
click at [705, 279] on span at bounding box center [706, 280] width 10 height 13
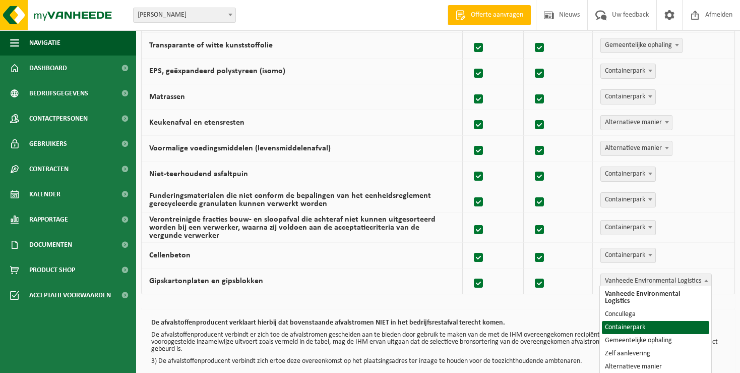
select select "Containerpark"
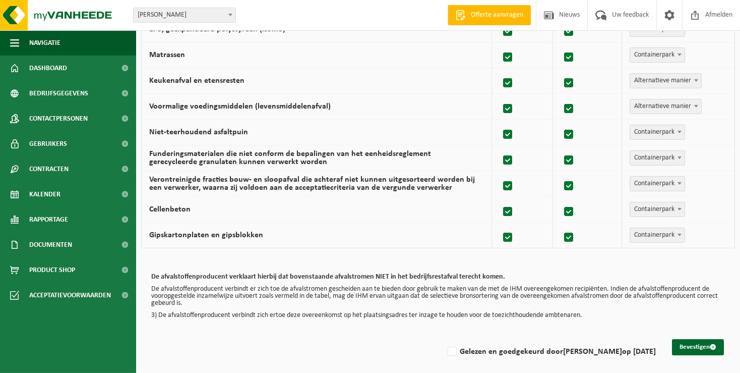
scroll to position [684, 0]
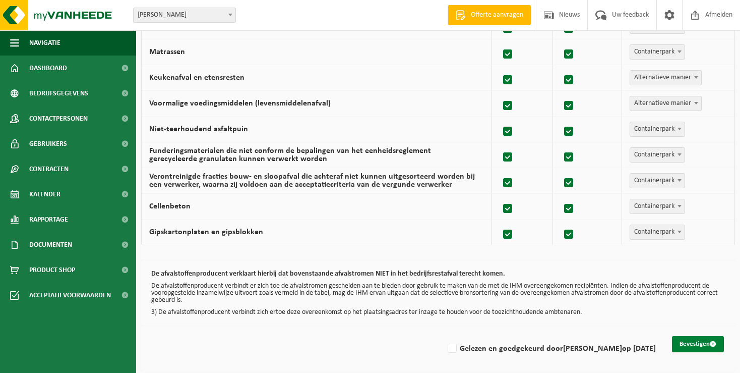
click at [689, 340] on button "Bevestigen" at bounding box center [698, 344] width 52 height 16
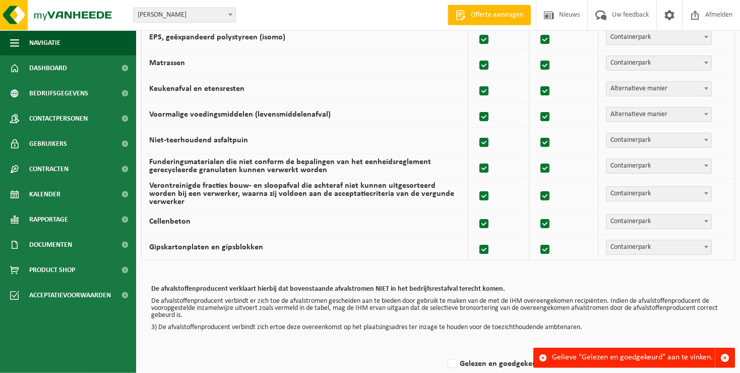
scroll to position [684, 0]
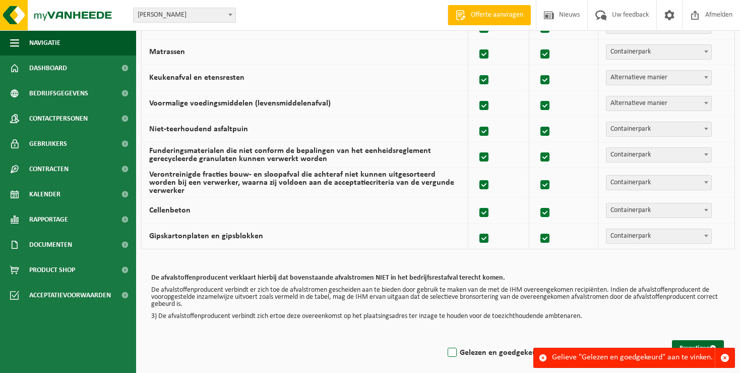
click at [446, 345] on label "Gelezen en goedgekeurd door PIETER NUYTTEN op 22/09/25" at bounding box center [551, 352] width 210 height 15
click at [444, 340] on input "Gelezen en goedgekeurd door PIETER NUYTTEN op 22/09/25" at bounding box center [444, 339] width 1 height 1
checkbox input "true"
click at [691, 340] on button "Bevestigen" at bounding box center [698, 348] width 52 height 16
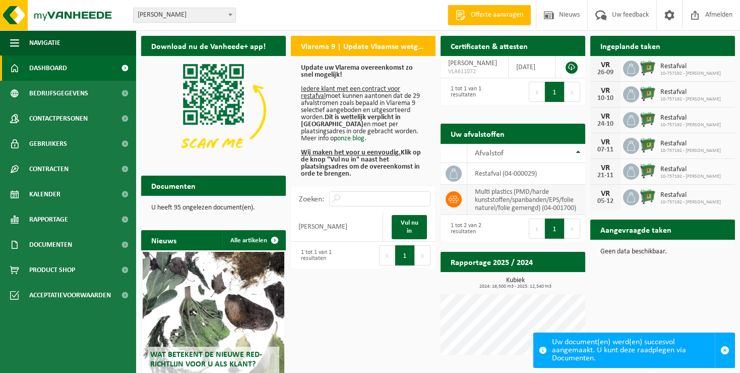
click at [519, 203] on td "multi plastics (PMD/harde kunststoffen/spanbanden/EPS/folie naturel/folie gemen…" at bounding box center [526, 200] width 118 height 30
click at [61, 246] on span "Documenten" at bounding box center [50, 244] width 43 height 25
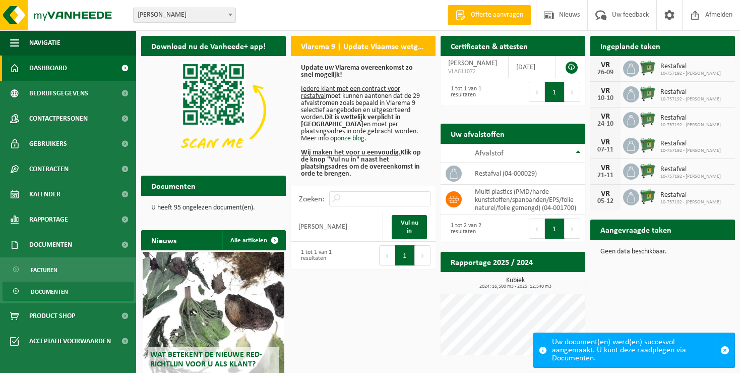
click at [53, 293] on span "Documenten" at bounding box center [49, 291] width 37 height 19
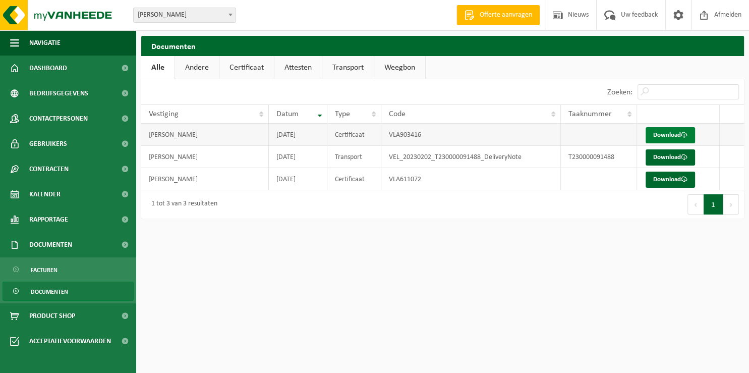
click at [661, 133] on link "Download" at bounding box center [669, 135] width 49 height 16
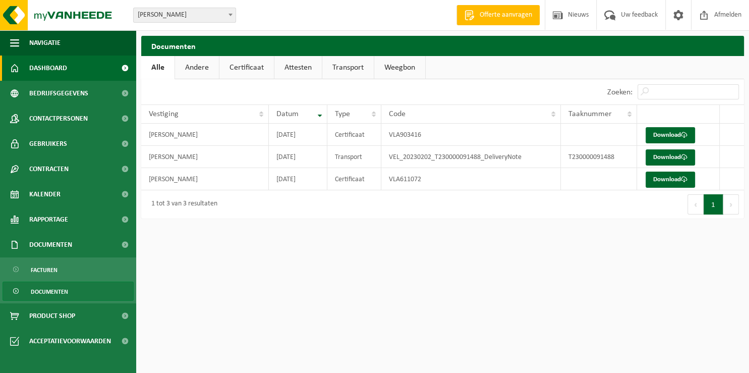
click at [51, 67] on span "Dashboard" at bounding box center [48, 67] width 38 height 25
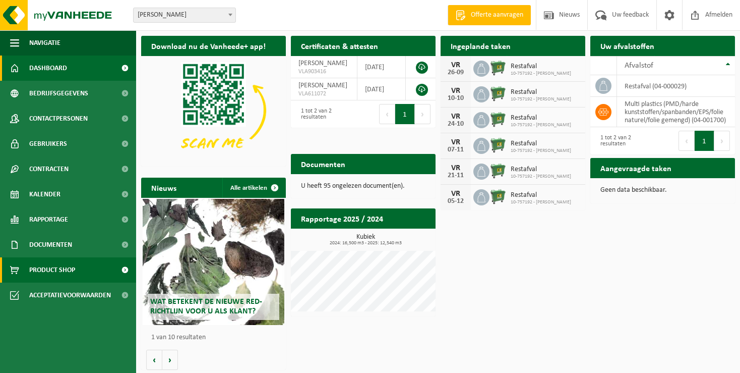
click at [48, 265] on span "Product Shop" at bounding box center [52, 269] width 46 height 25
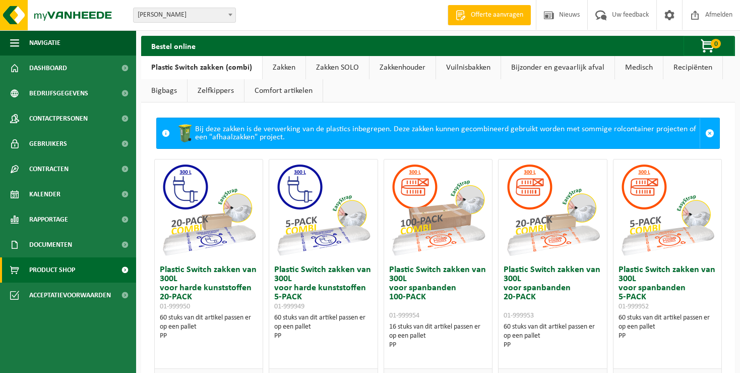
click at [291, 66] on link "Zakken" at bounding box center [284, 67] width 43 height 23
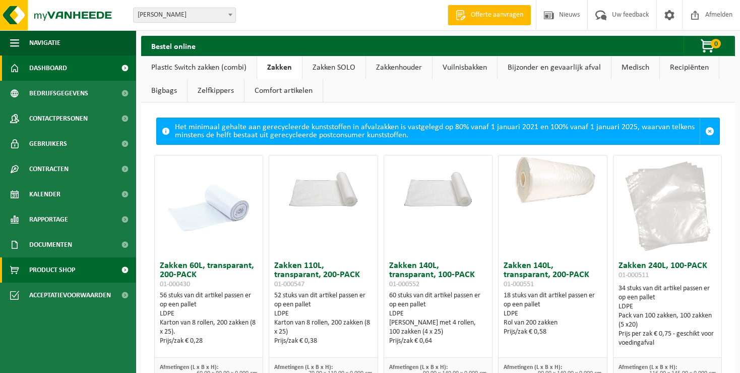
click at [57, 69] on span "Dashboard" at bounding box center [48, 67] width 38 height 25
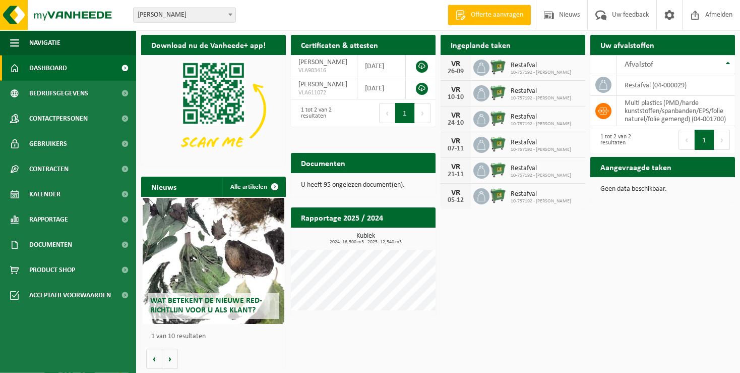
scroll to position [2, 0]
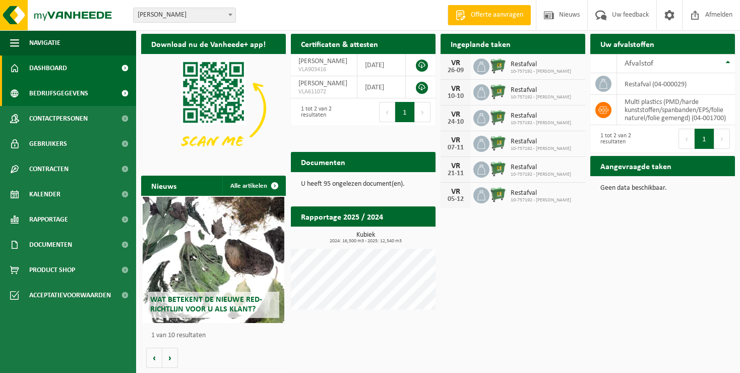
click at [66, 95] on span "Bedrijfsgegevens" at bounding box center [58, 93] width 59 height 25
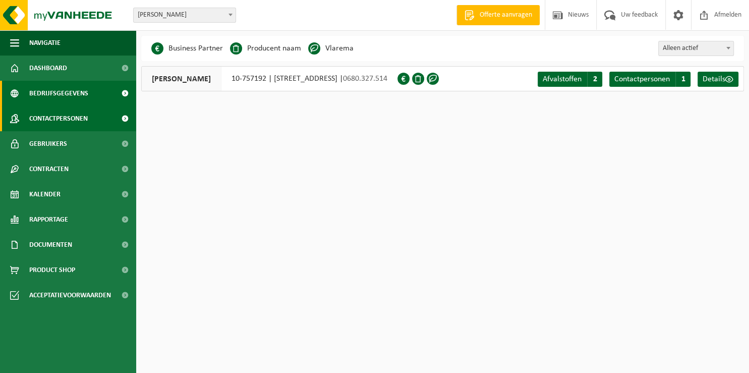
click at [71, 119] on span "Contactpersonen" at bounding box center [58, 118] width 58 height 25
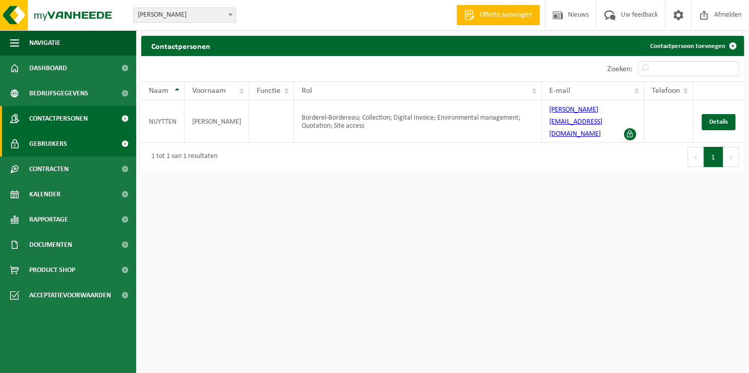
click at [56, 144] on span "Gebruikers" at bounding box center [48, 143] width 38 height 25
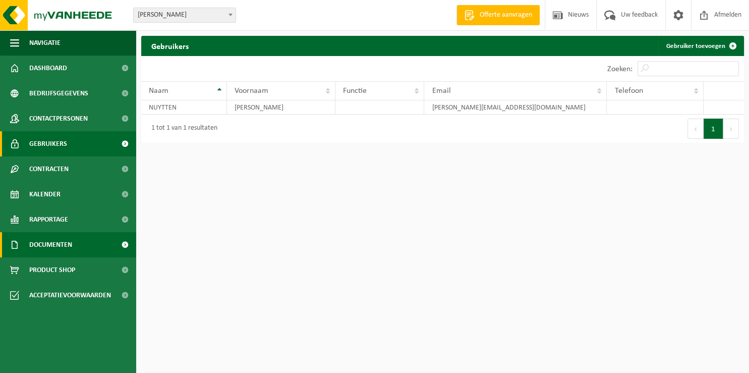
click at [58, 241] on span "Documenten" at bounding box center [50, 244] width 43 height 25
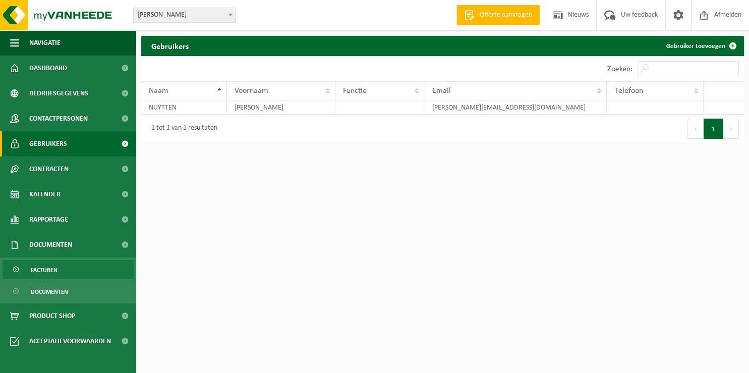
click at [57, 274] on span "Facturen" at bounding box center [44, 269] width 27 height 19
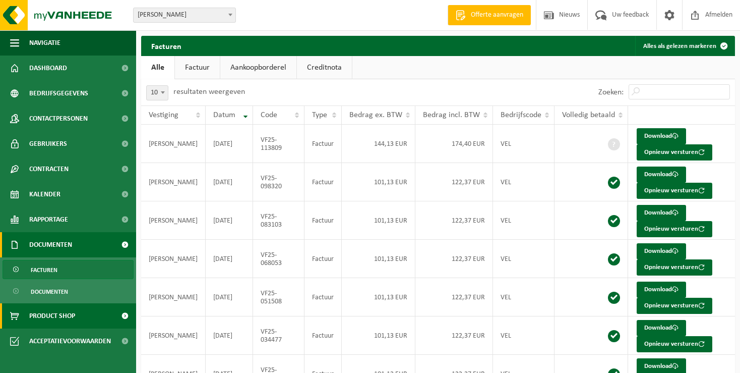
click at [60, 319] on span "Product Shop" at bounding box center [52, 315] width 46 height 25
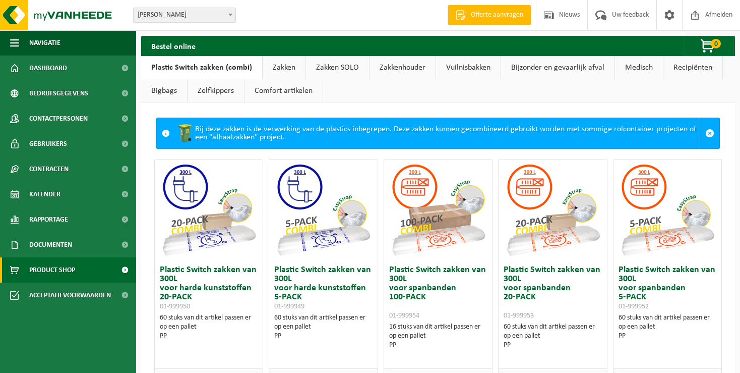
click at [283, 64] on link "Zakken" at bounding box center [284, 67] width 43 height 23
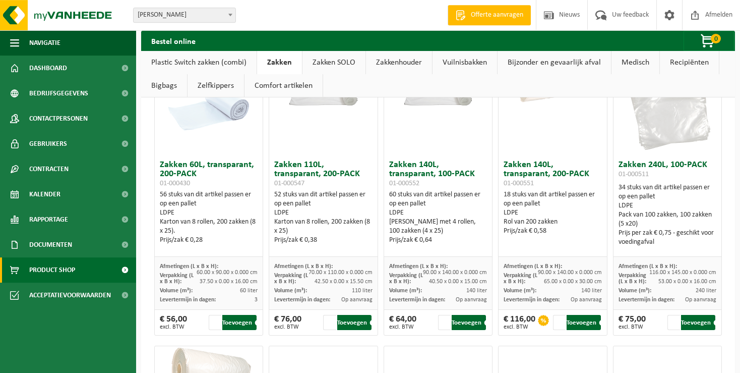
scroll to position [106, 0]
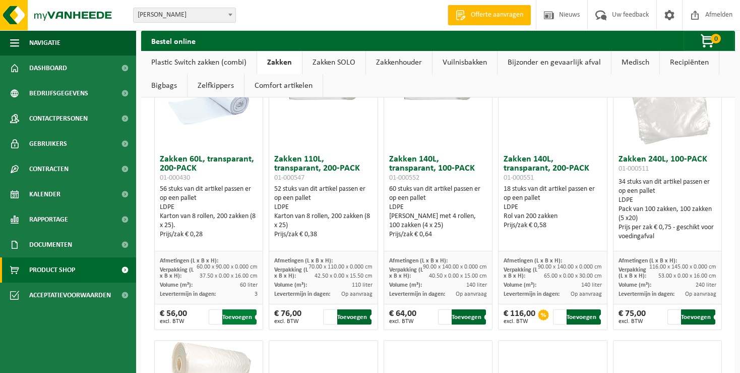
click at [236, 317] on button "Toevoegen" at bounding box center [239, 316] width 34 height 15
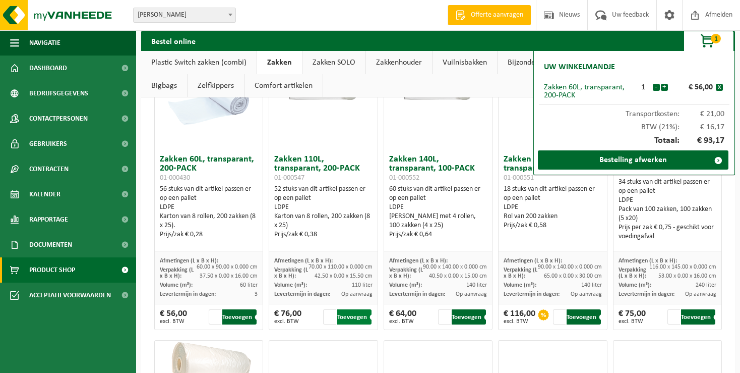
click at [351, 317] on button "Toevoegen" at bounding box center [354, 316] width 34 height 15
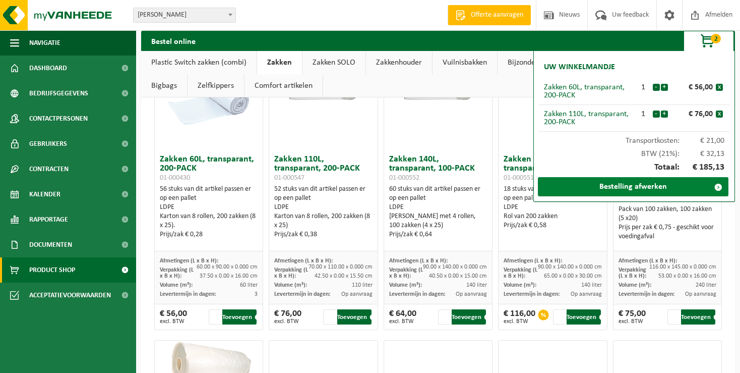
click at [600, 186] on link "Bestelling afwerken" at bounding box center [633, 186] width 191 height 19
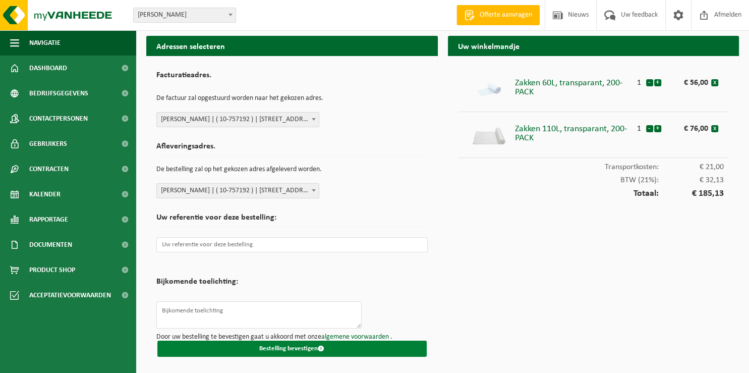
click at [298, 347] on button "Bestelling bevestigen" at bounding box center [291, 348] width 269 height 16
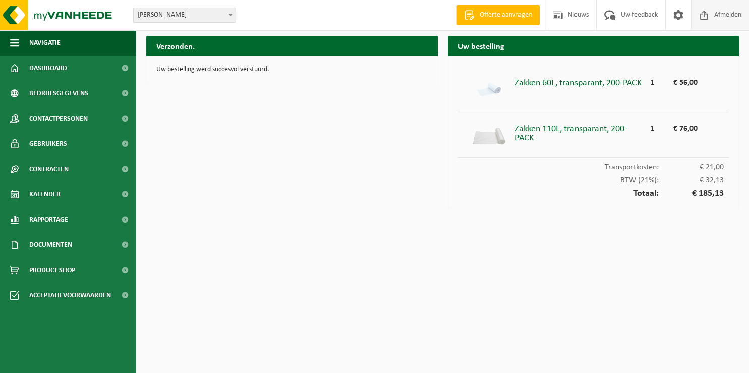
click at [731, 14] on span "Afmelden" at bounding box center [728, 15] width 32 height 30
